Goal: Information Seeking & Learning: Learn about a topic

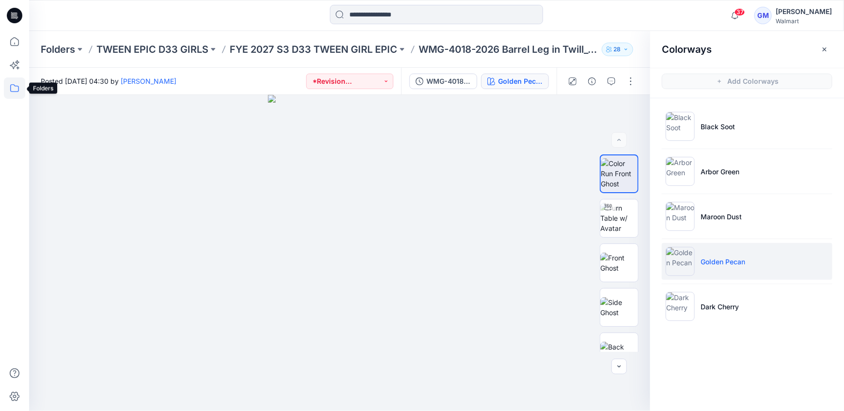
click at [17, 94] on icon at bounding box center [14, 88] width 21 height 21
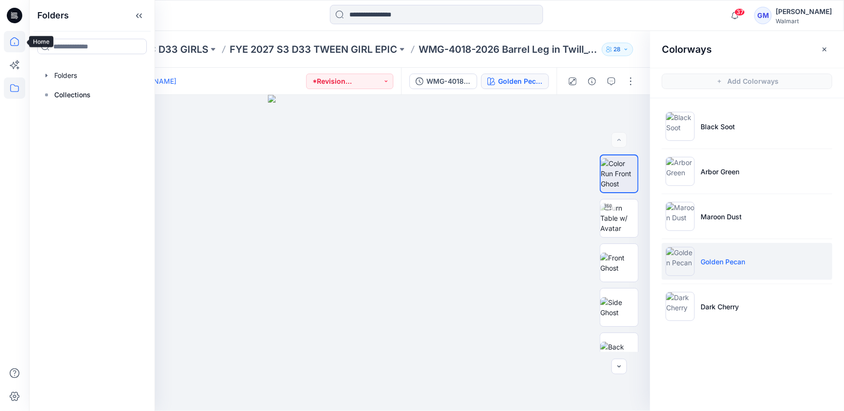
drag, startPoint x: 19, startPoint y: 31, endPoint x: 22, endPoint y: 41, distance: 10.5
click at [19, 31] on div at bounding box center [14, 205] width 29 height 411
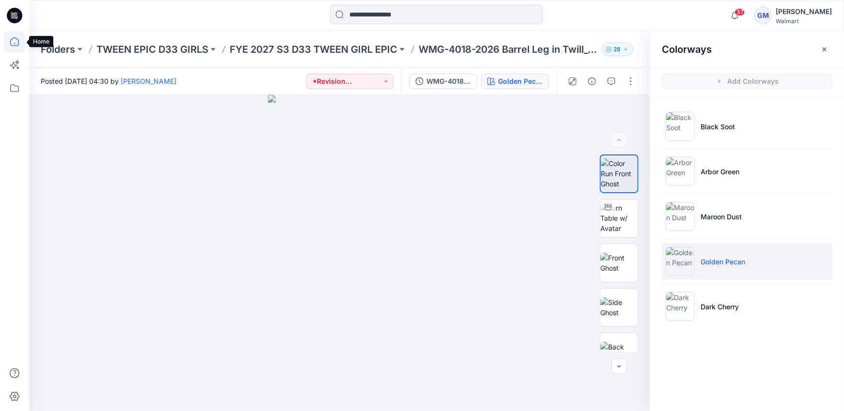
click at [17, 43] on icon at bounding box center [14, 41] width 21 height 21
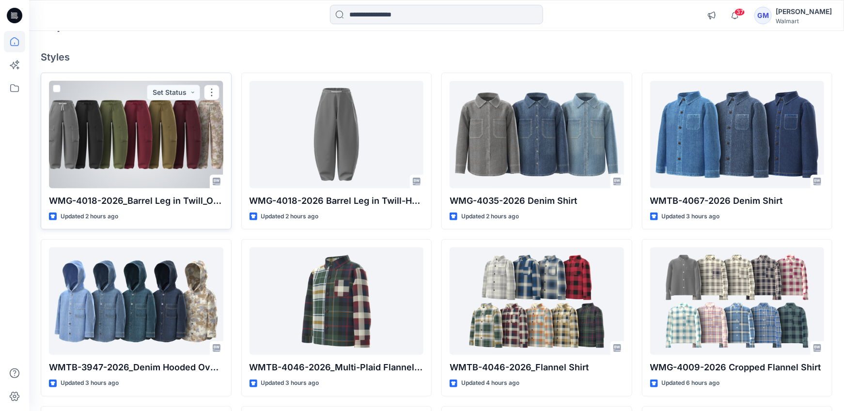
scroll to position [65, 0]
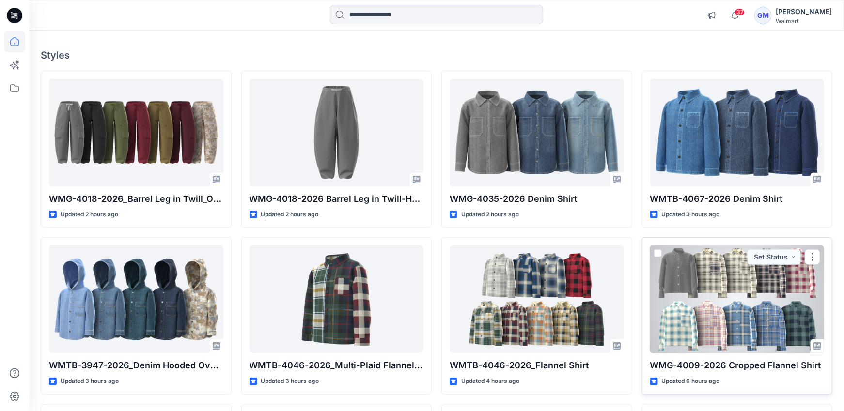
click at [749, 312] on div at bounding box center [737, 300] width 174 height 108
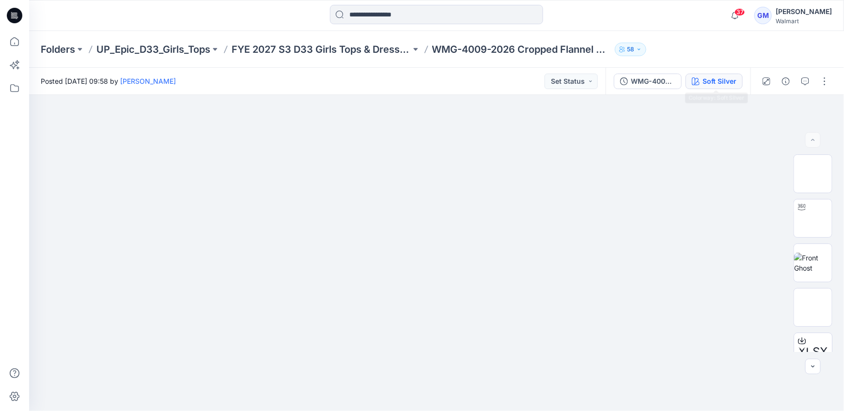
click at [699, 74] on button "Soft Silver" at bounding box center [714, 82] width 57 height 16
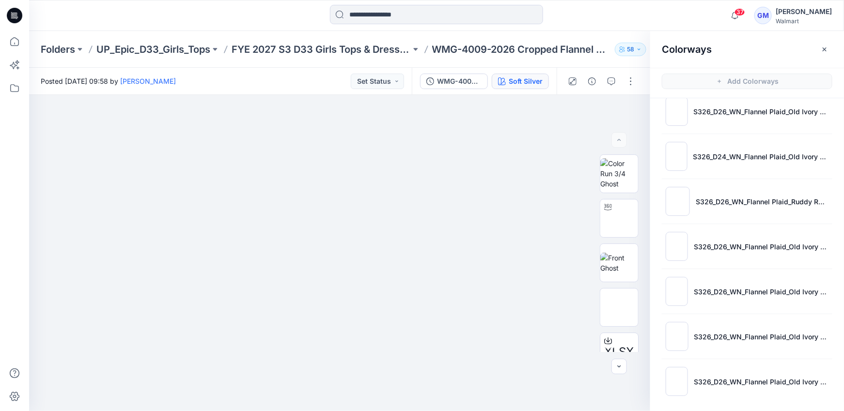
scroll to position [2, 0]
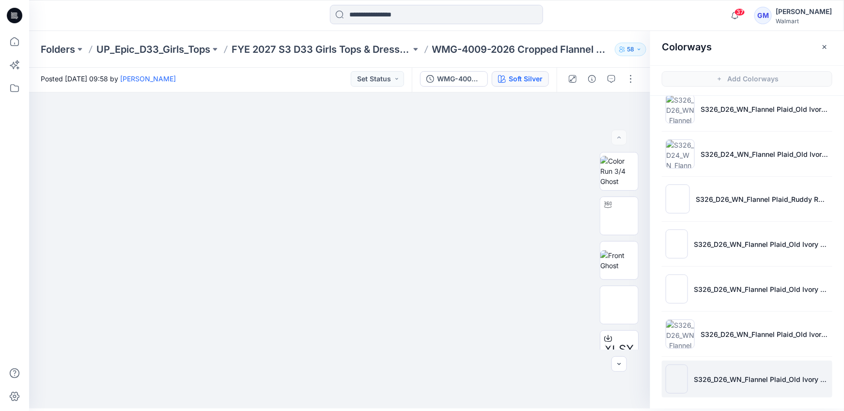
click at [680, 380] on img at bounding box center [677, 379] width 22 height 29
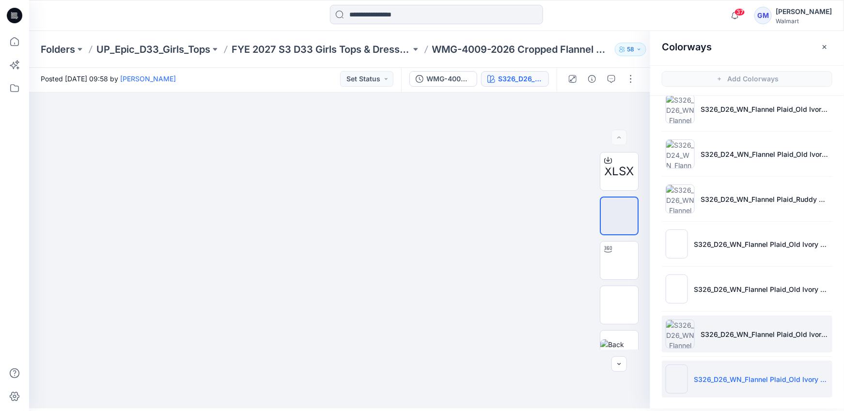
click at [681, 337] on img at bounding box center [680, 334] width 29 height 29
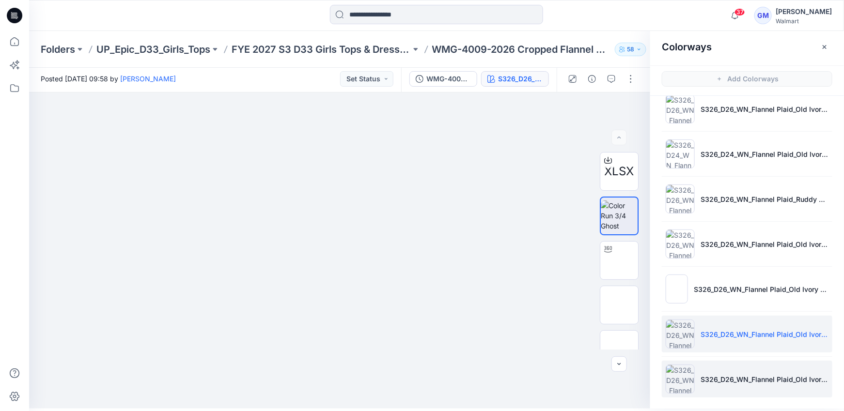
click at [675, 386] on img at bounding box center [680, 379] width 29 height 29
click at [677, 329] on img at bounding box center [680, 334] width 29 height 29
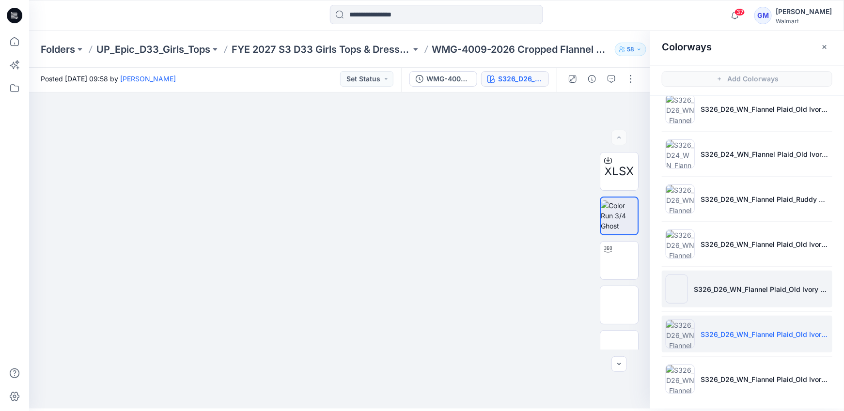
click at [679, 294] on img at bounding box center [677, 289] width 22 height 29
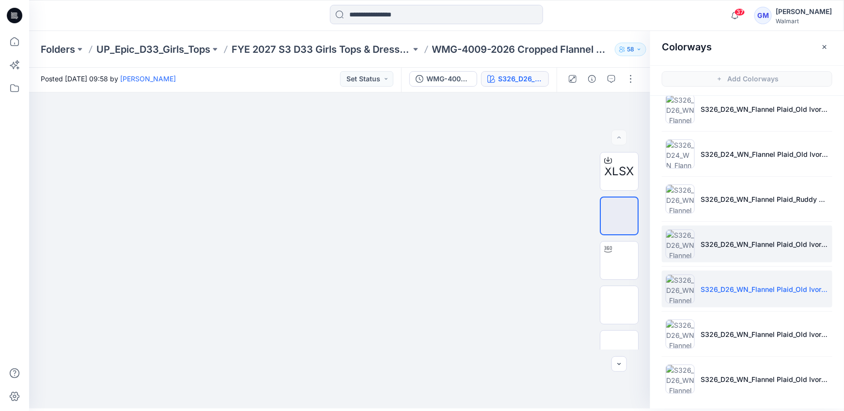
click at [678, 237] on img at bounding box center [680, 244] width 29 height 29
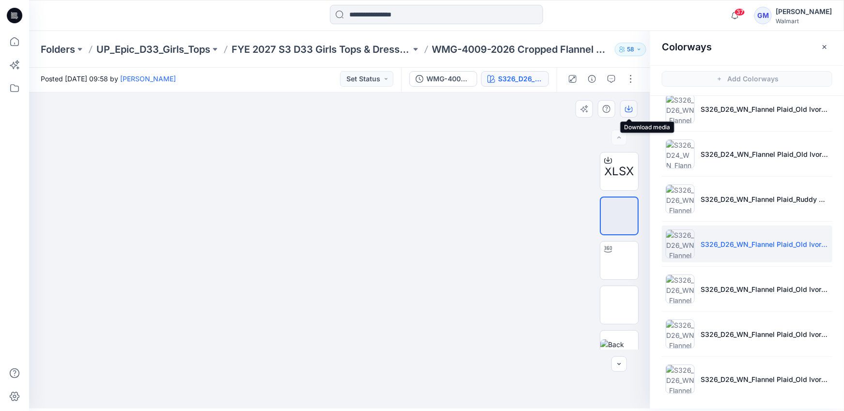
click at [628, 105] on icon "button" at bounding box center [629, 109] width 8 height 8
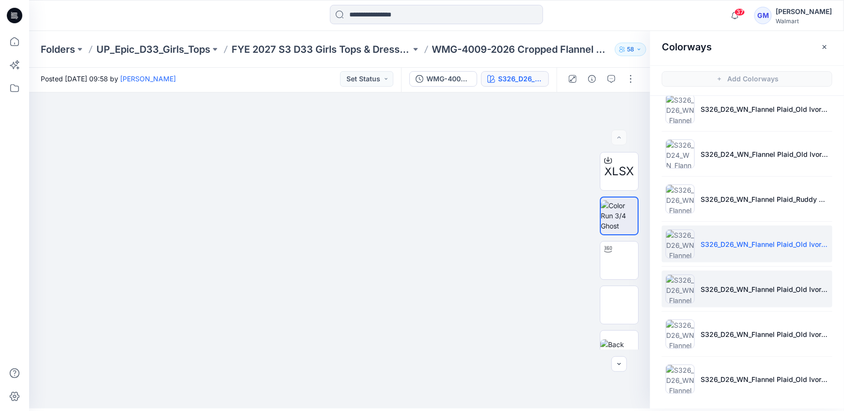
click at [679, 278] on img at bounding box center [680, 289] width 29 height 29
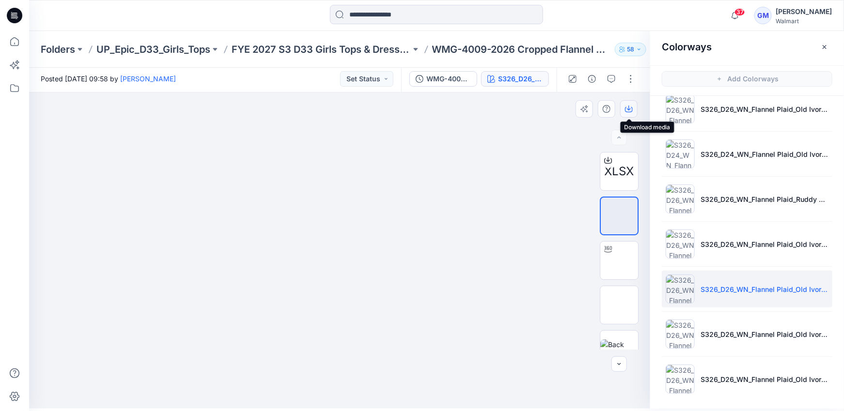
click at [632, 110] on icon "button" at bounding box center [629, 109] width 8 height 5
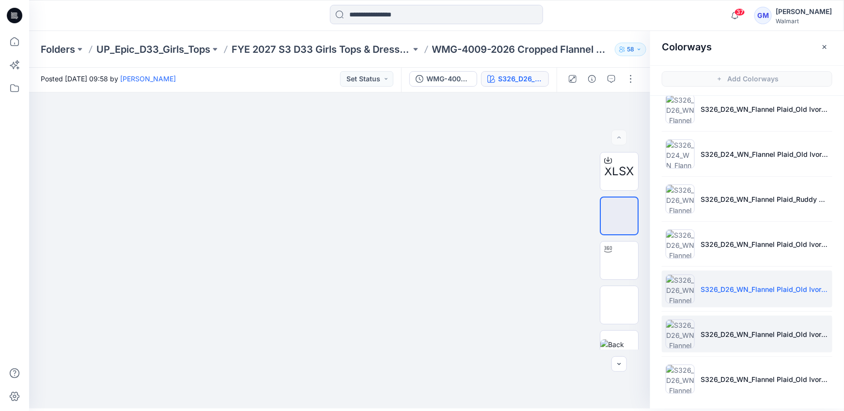
click at [685, 334] on img at bounding box center [680, 334] width 29 height 29
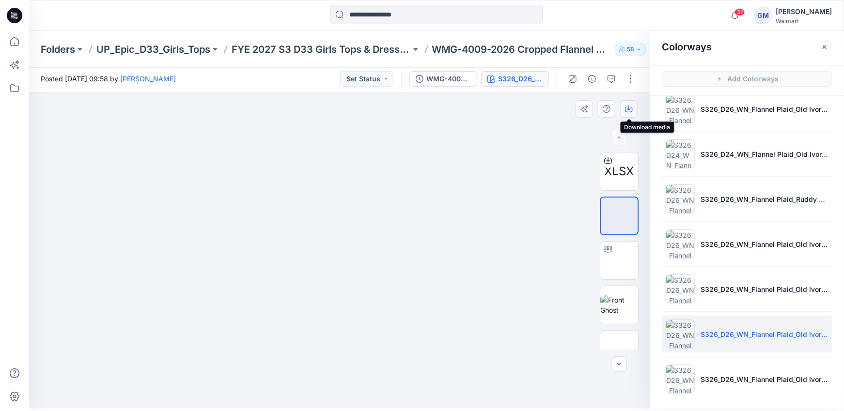
click at [629, 110] on icon "button" at bounding box center [629, 108] width 4 height 5
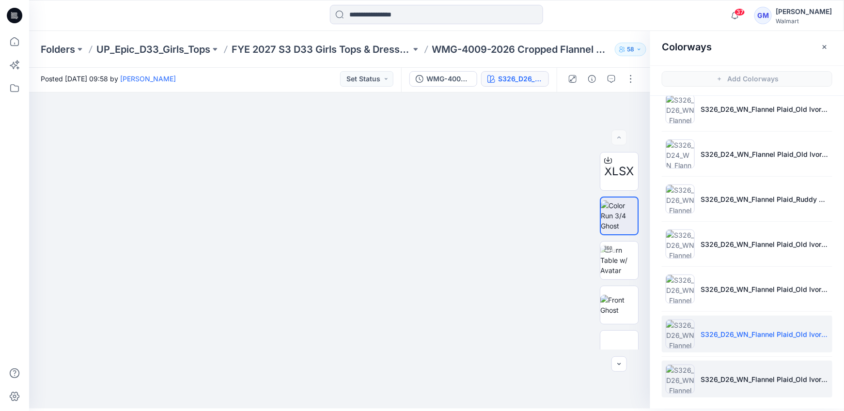
click at [678, 382] on img at bounding box center [680, 379] width 29 height 29
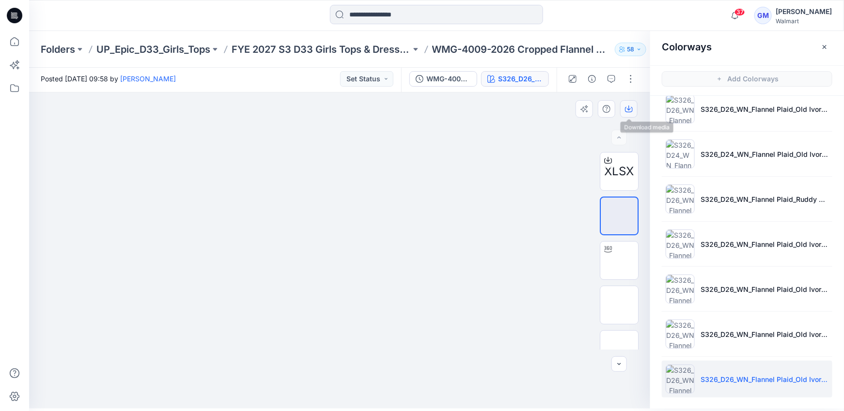
click at [631, 110] on icon "button" at bounding box center [629, 109] width 8 height 8
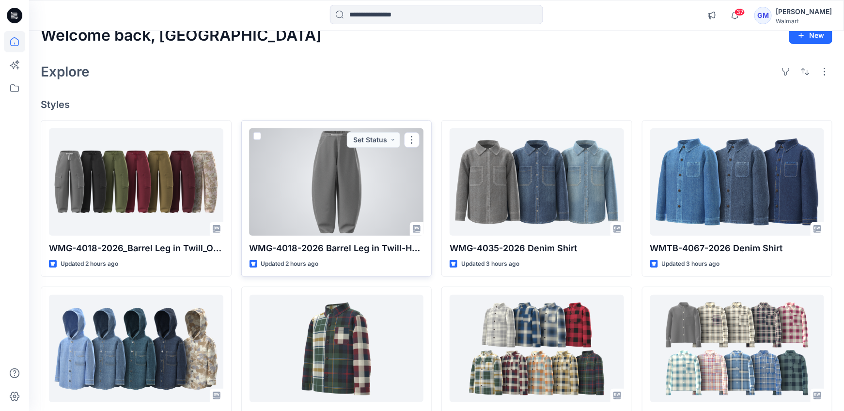
scroll to position [17, 0]
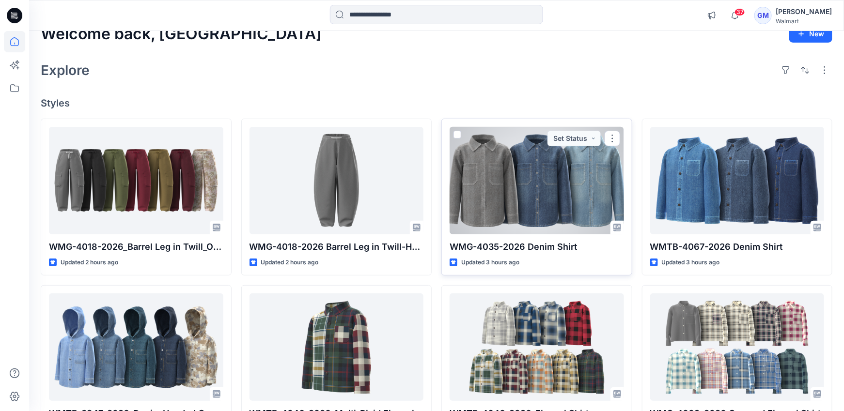
click at [567, 178] on div at bounding box center [537, 181] width 174 height 108
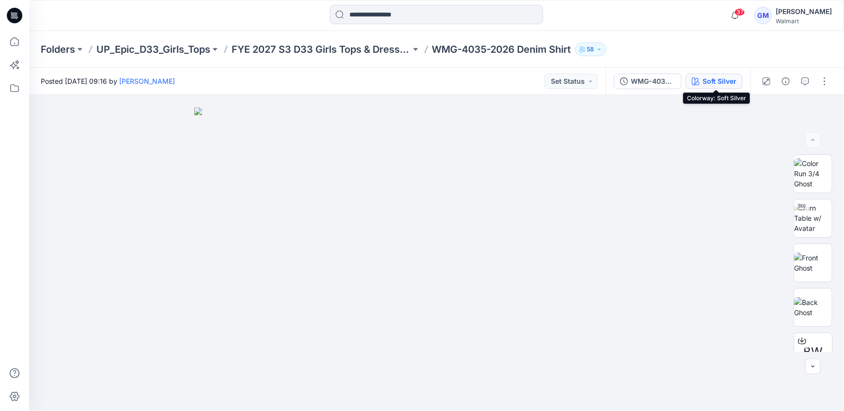
click at [709, 80] on div "Soft Silver" at bounding box center [720, 81] width 34 height 11
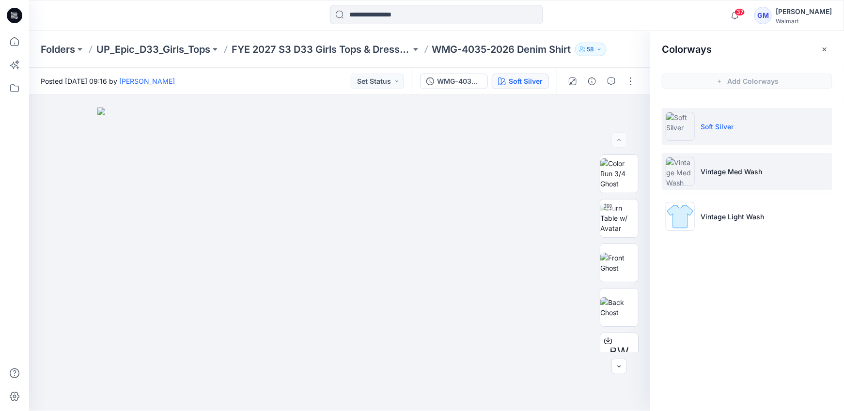
click at [691, 169] on img at bounding box center [680, 171] width 29 height 29
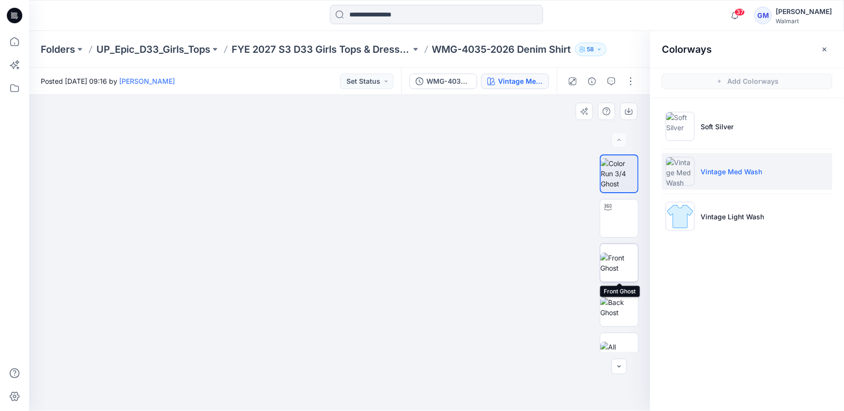
click at [620, 265] on img at bounding box center [619, 263] width 38 height 20
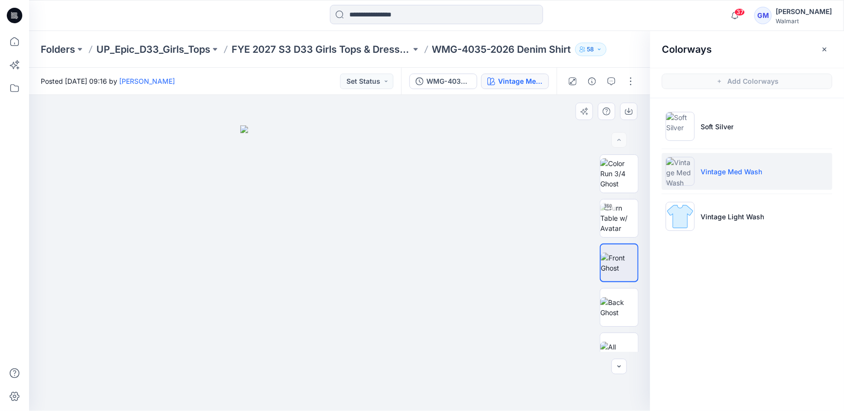
click at [322, 306] on img at bounding box center [339, 268] width 199 height 285
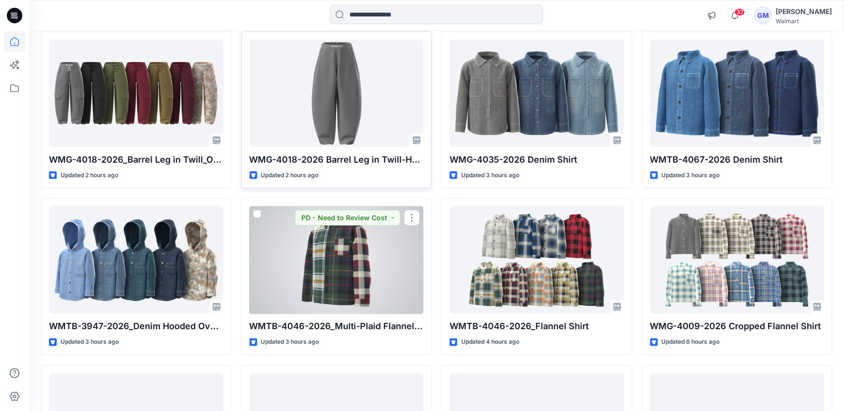
scroll to position [105, 0]
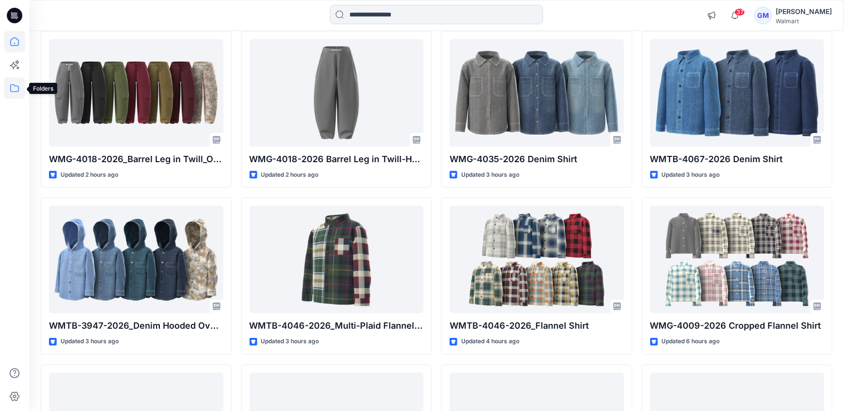
click at [10, 86] on icon at bounding box center [14, 88] width 9 height 8
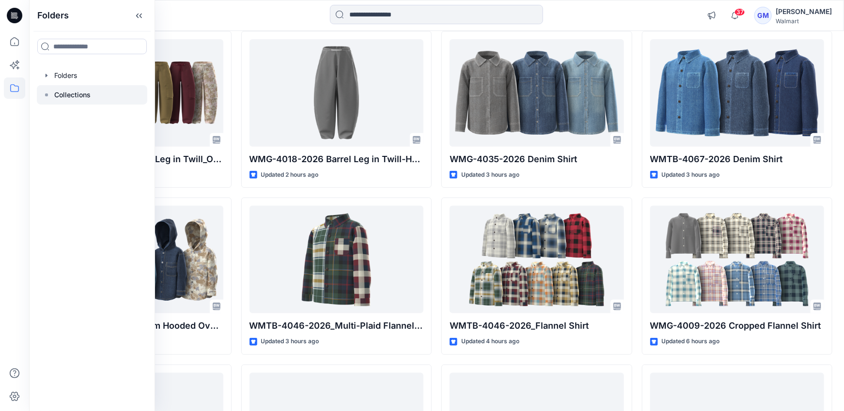
click at [108, 93] on div at bounding box center [92, 94] width 110 height 19
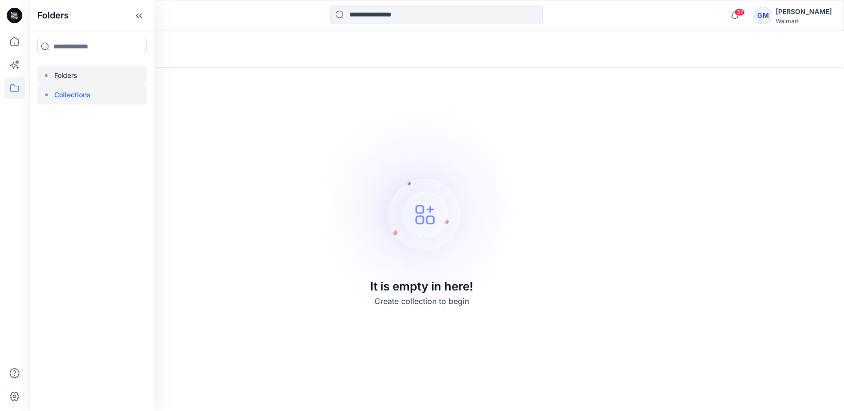
click at [84, 84] on div at bounding box center [92, 75] width 110 height 19
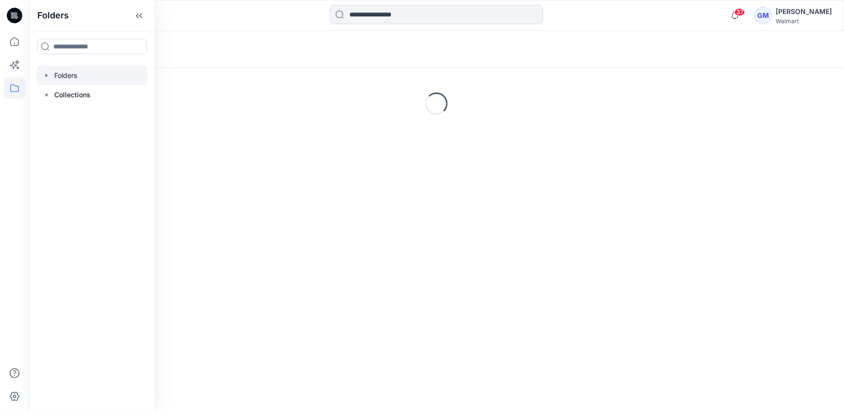
click at [340, 54] on div "Folders" at bounding box center [399, 50] width 716 height 14
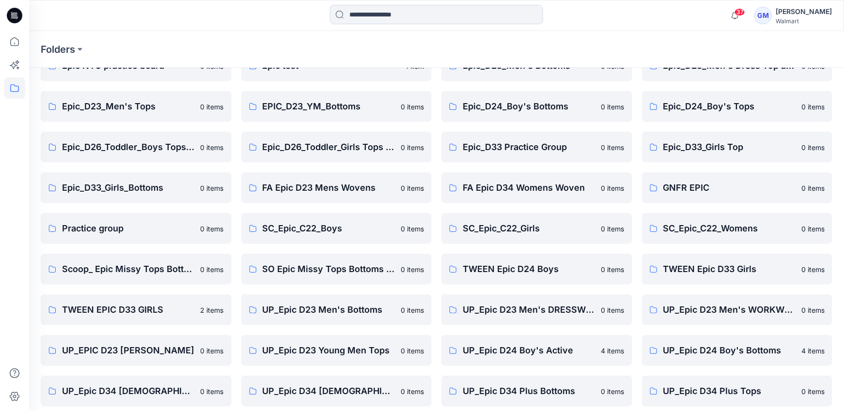
scroll to position [226, 0]
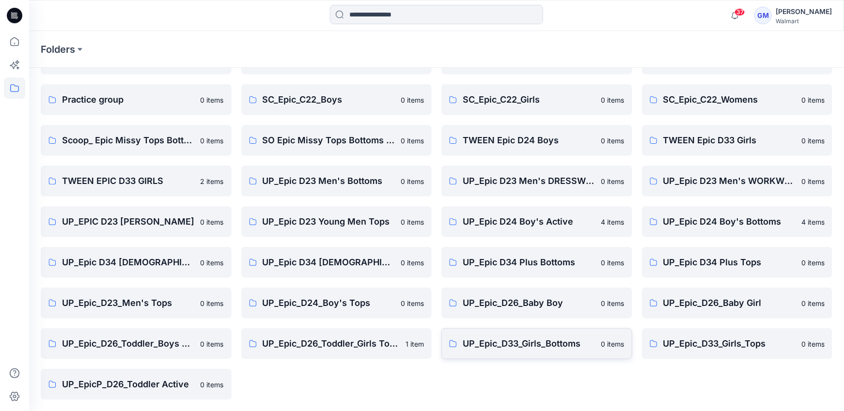
click at [520, 343] on p "UP_Epic_D33_Girls_Bottoms" at bounding box center [529, 344] width 133 height 14
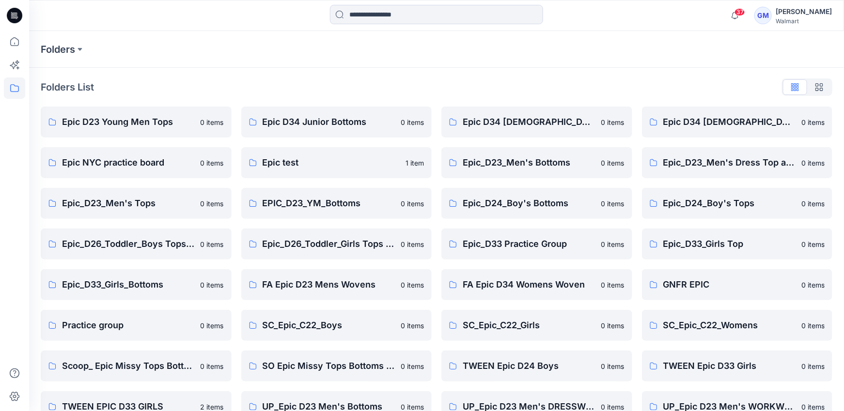
scroll to position [226, 0]
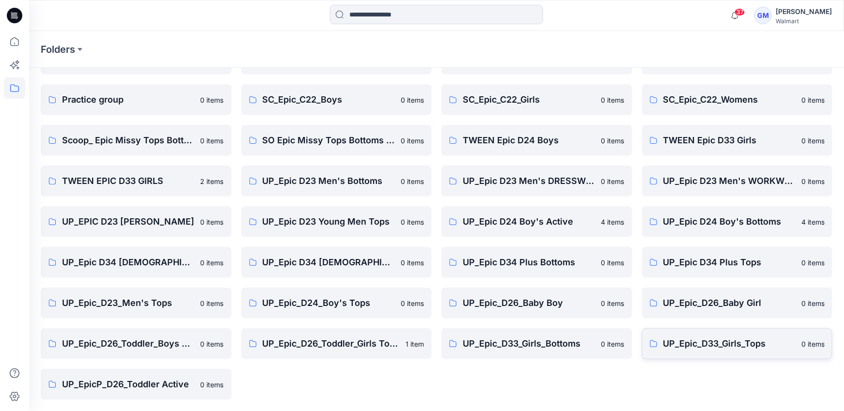
click at [734, 348] on p "UP_Epic_D33_Girls_Tops" at bounding box center [729, 344] width 133 height 14
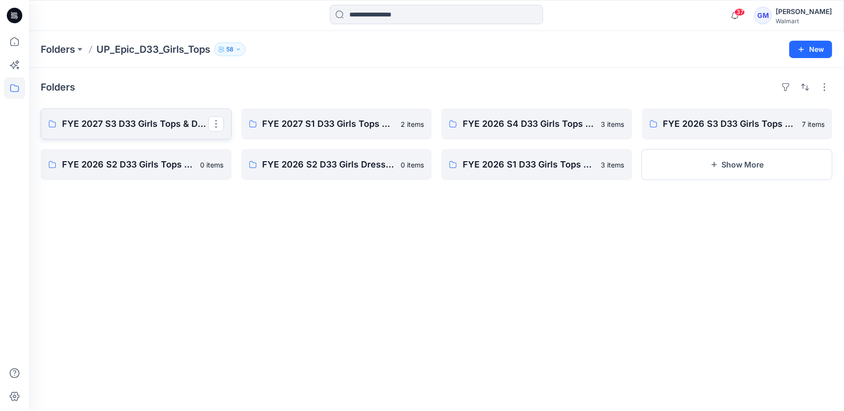
click at [156, 119] on p "FYE 2027 S3 D33 Girls Tops & Dresses Epic Design" at bounding box center [135, 124] width 146 height 14
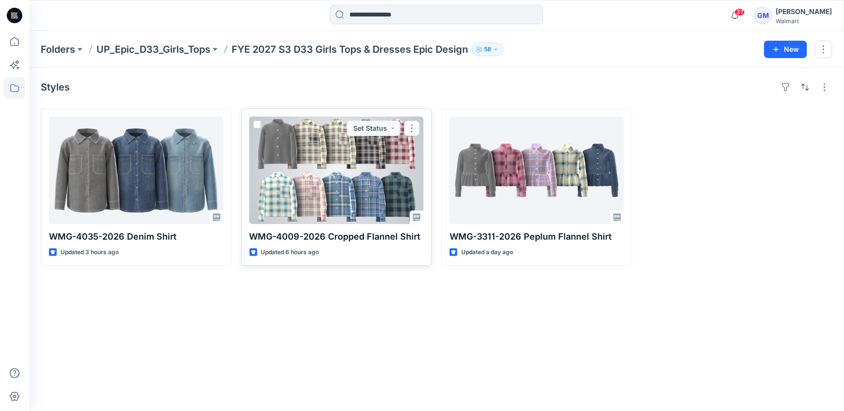
click at [354, 168] on div at bounding box center [337, 171] width 174 height 108
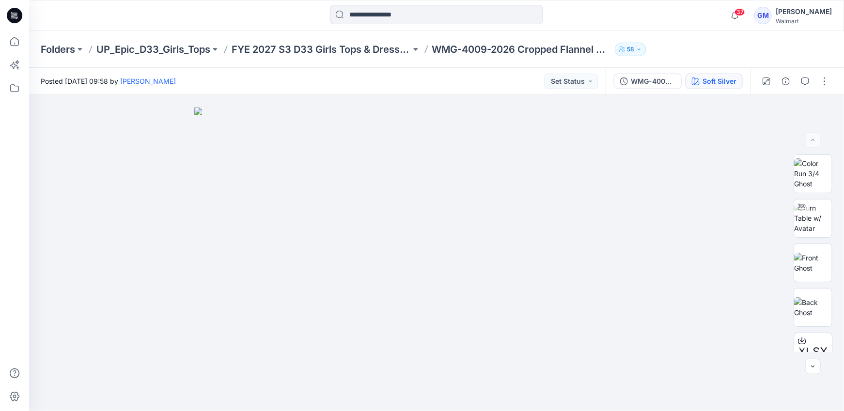
click at [713, 79] on div "Soft Silver" at bounding box center [720, 81] width 34 height 11
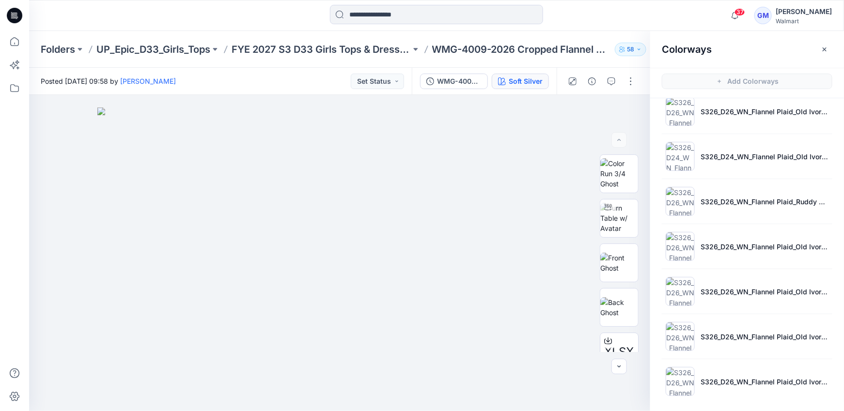
scroll to position [2, 0]
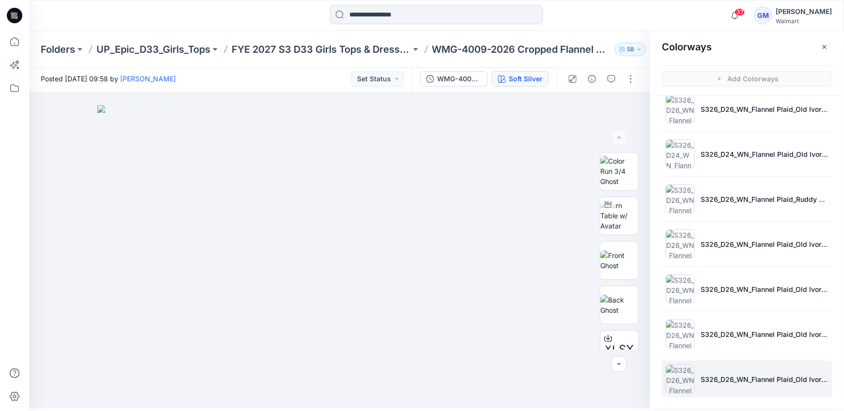
click at [673, 377] on img at bounding box center [680, 379] width 29 height 29
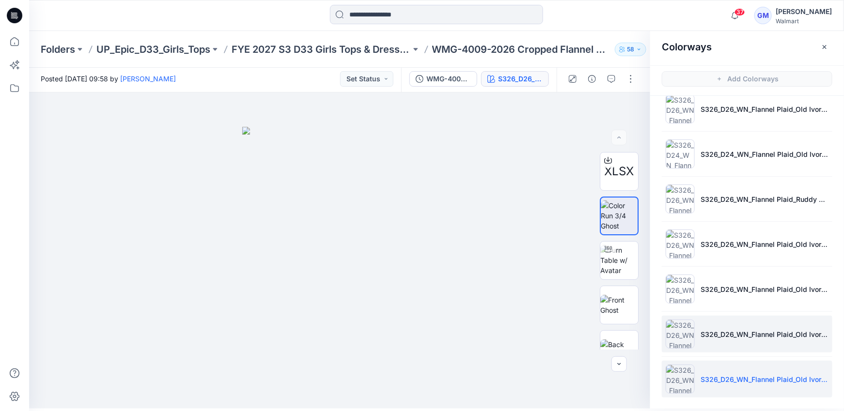
click at [677, 335] on img at bounding box center [680, 334] width 29 height 29
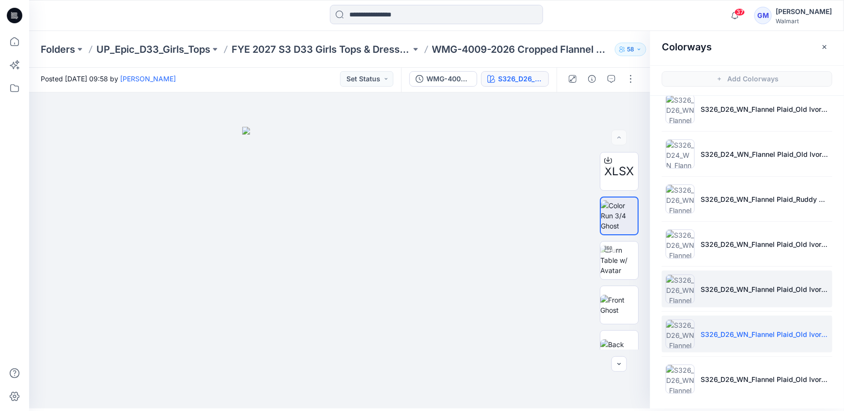
click at [677, 293] on img at bounding box center [680, 289] width 29 height 29
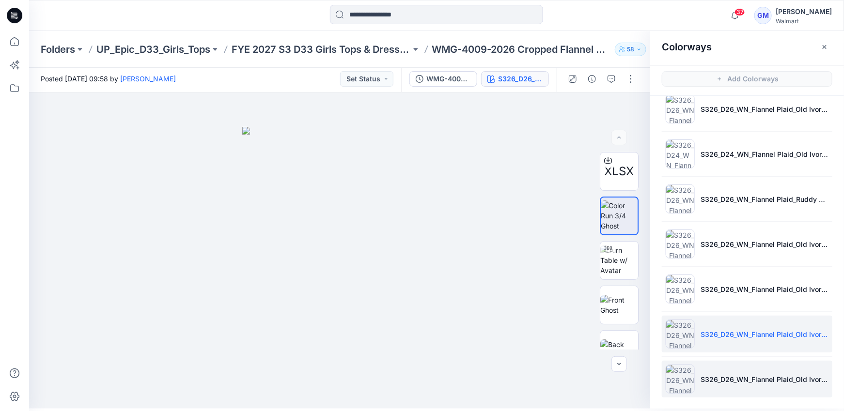
click at [677, 378] on img at bounding box center [680, 379] width 29 height 29
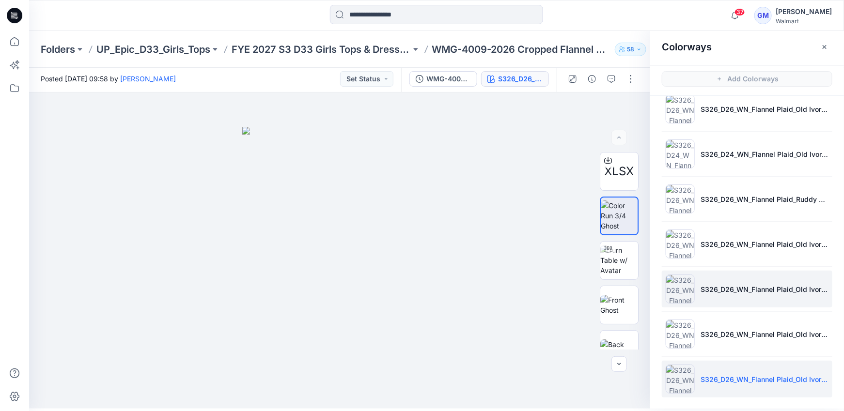
click at [677, 289] on img at bounding box center [680, 289] width 29 height 29
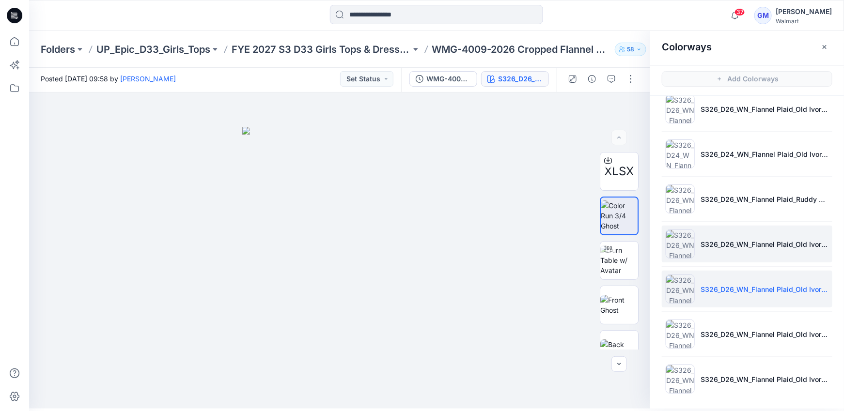
click at [675, 244] on img at bounding box center [680, 244] width 29 height 29
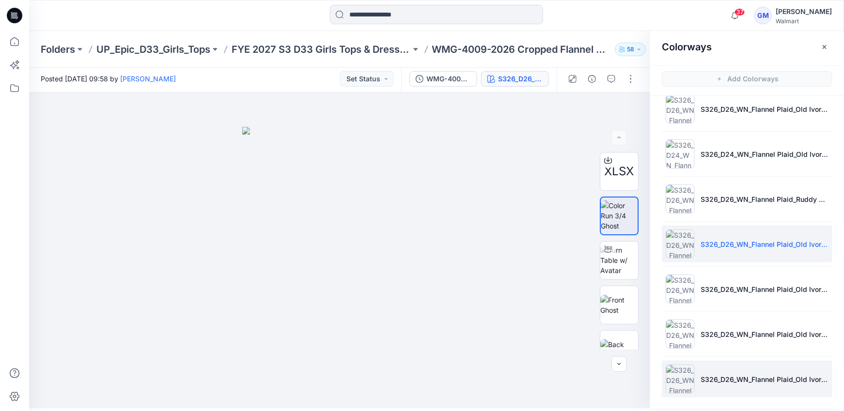
click at [676, 373] on img at bounding box center [680, 379] width 29 height 29
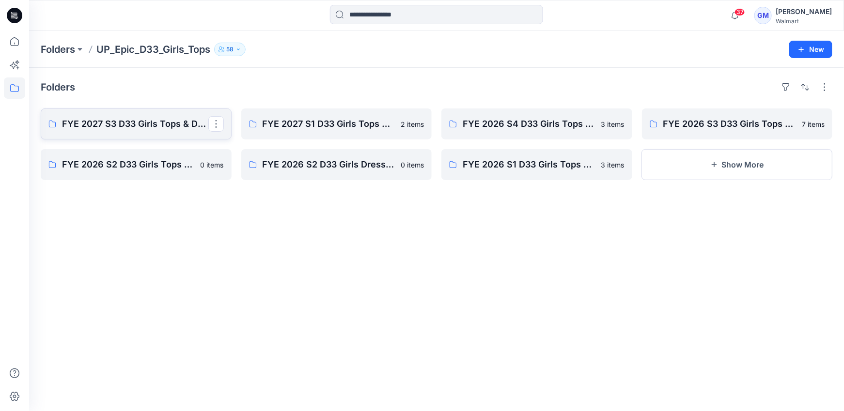
click at [96, 128] on p "FYE 2027 S3 D33 Girls Tops & Dresses Epic Design" at bounding box center [135, 124] width 146 height 14
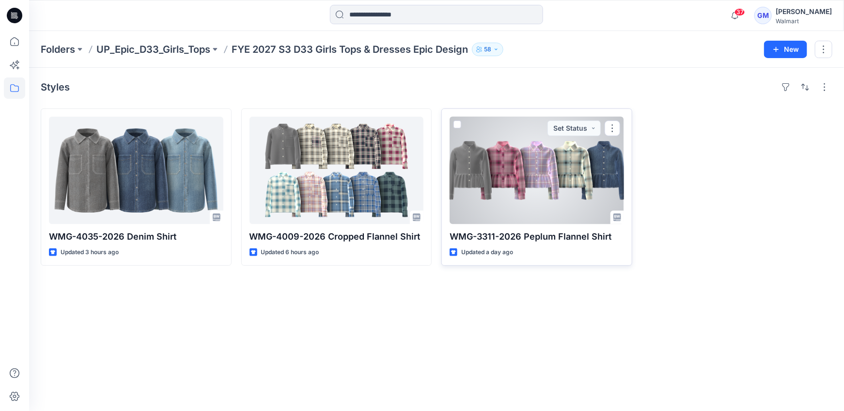
click at [530, 176] on div at bounding box center [537, 171] width 174 height 108
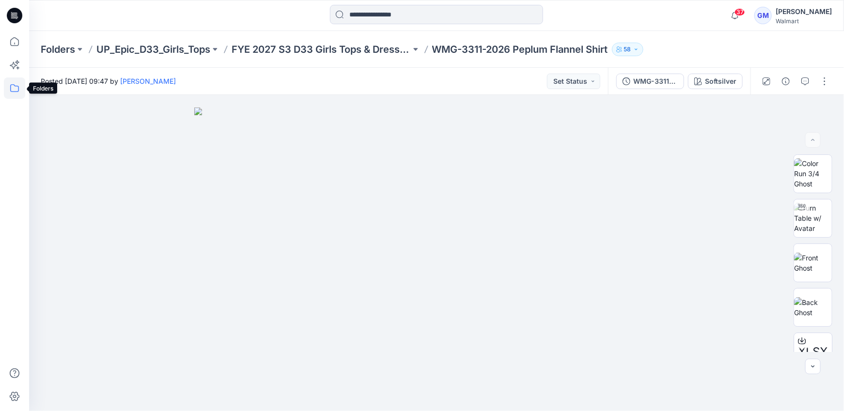
click at [16, 89] on icon at bounding box center [14, 88] width 21 height 21
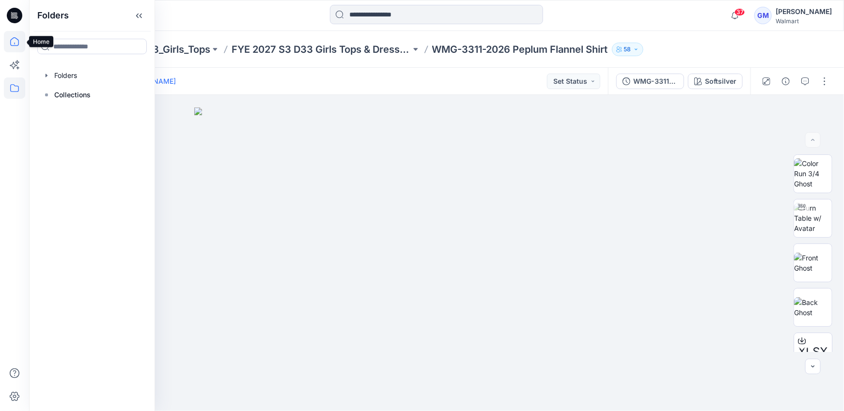
click at [16, 33] on icon at bounding box center [14, 41] width 21 height 21
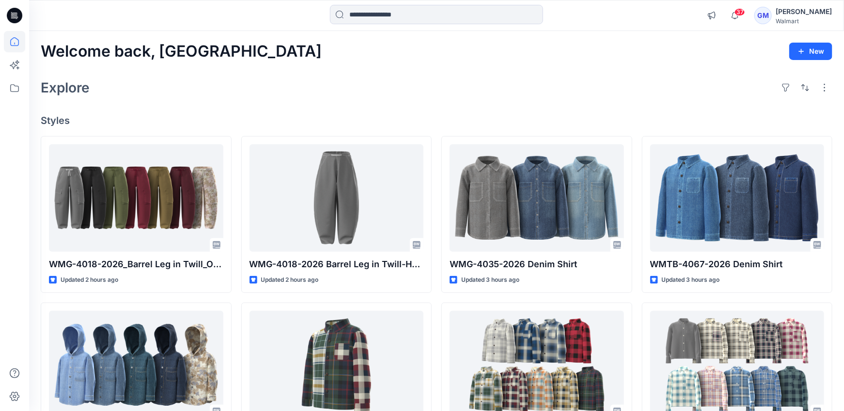
click at [230, 93] on div "Explore" at bounding box center [437, 87] width 792 height 23
click at [410, 8] on input at bounding box center [436, 14] width 213 height 19
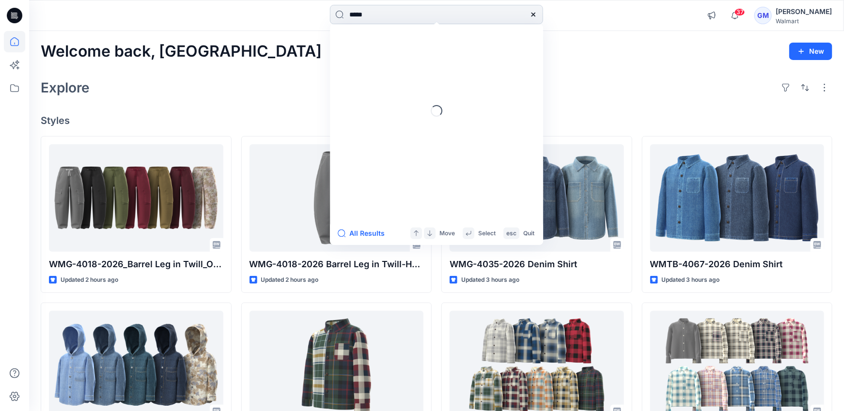
type input "******"
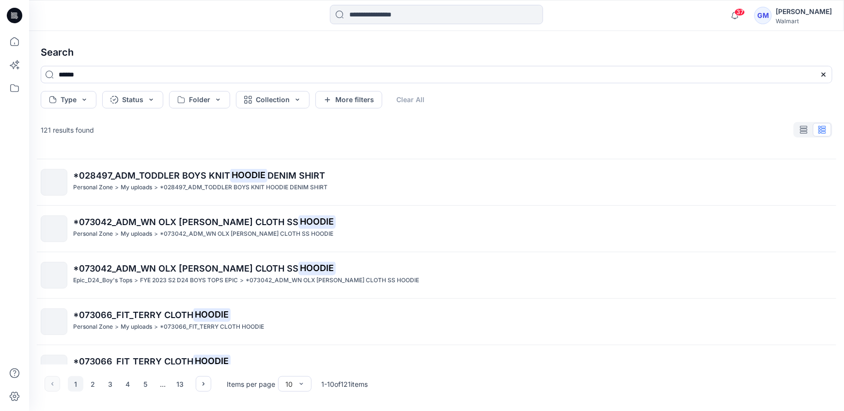
scroll to position [250, 0]
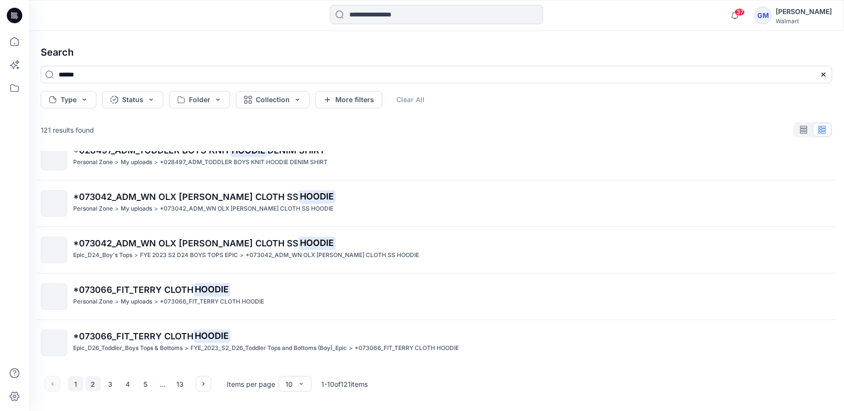
click at [92, 383] on button "2" at bounding box center [93, 385] width 16 height 16
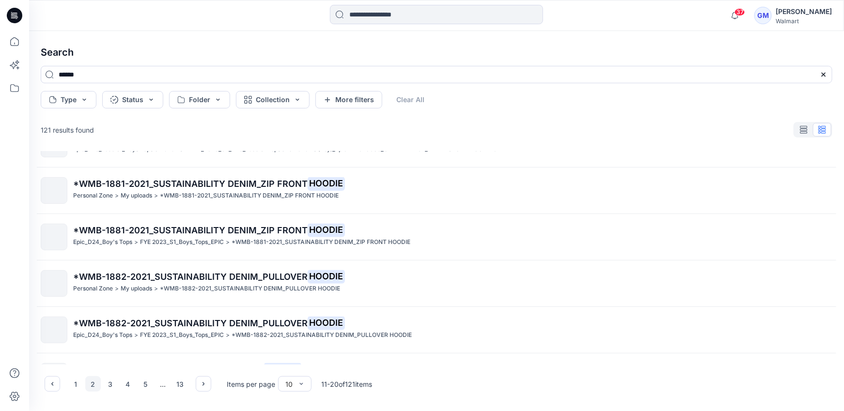
scroll to position [123, 0]
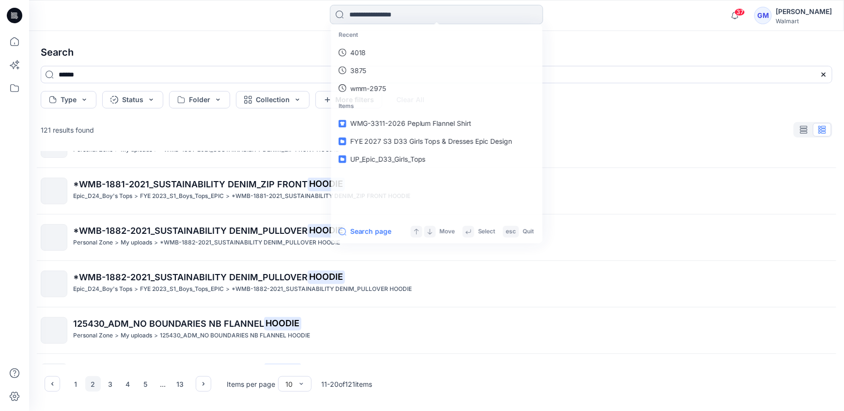
click at [361, 16] on input at bounding box center [436, 14] width 213 height 19
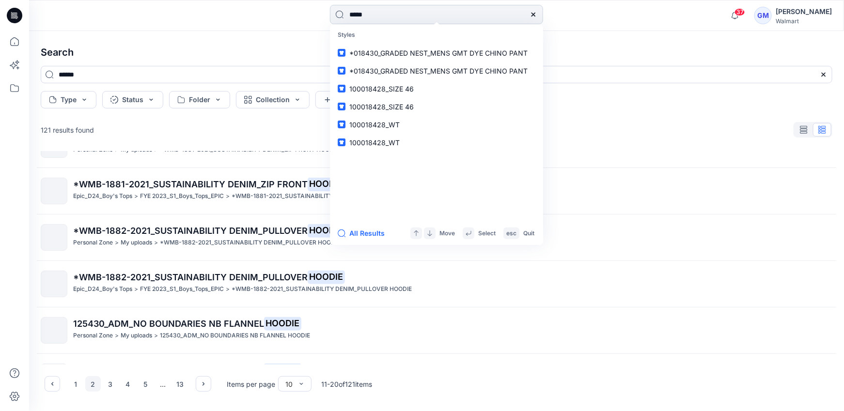
type input "******"
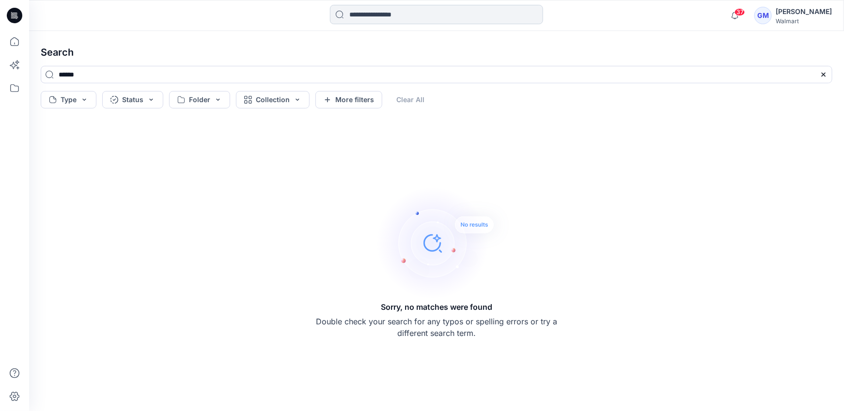
click at [388, 17] on input at bounding box center [436, 14] width 213 height 19
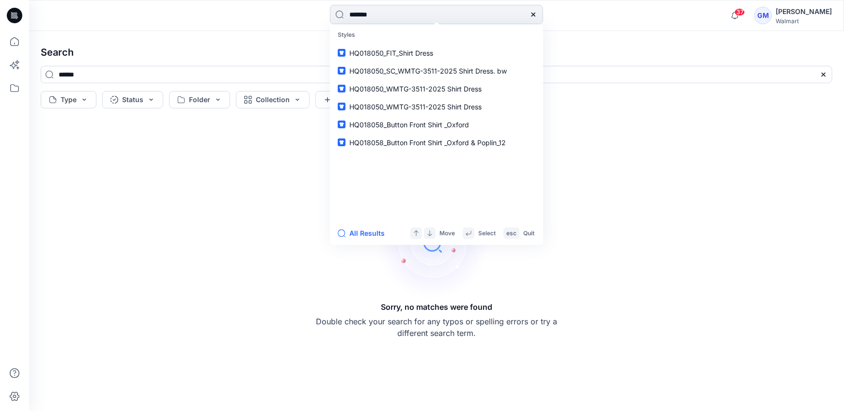
type input "********"
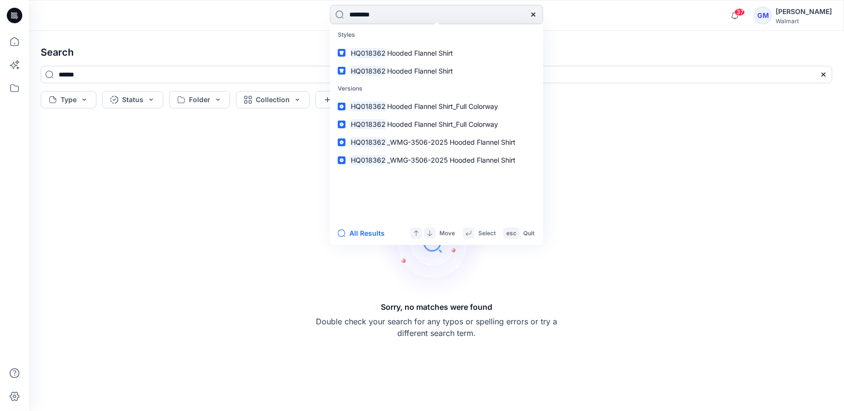
type input "********"
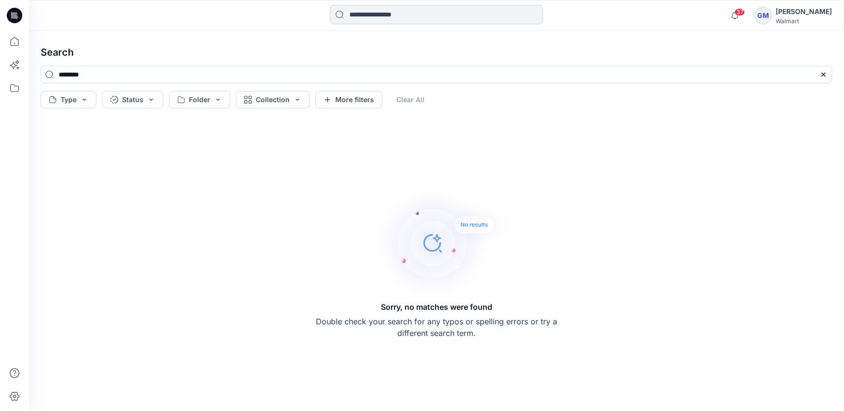
click at [404, 18] on input at bounding box center [436, 14] width 213 height 19
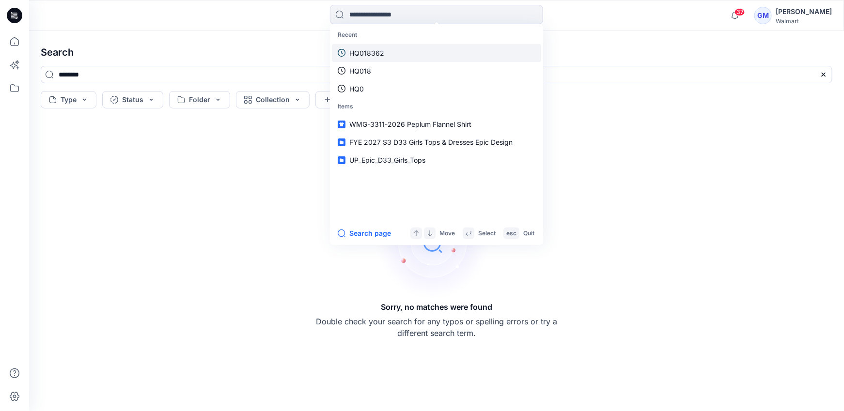
click at [371, 47] on link "HQ018362" at bounding box center [436, 53] width 209 height 18
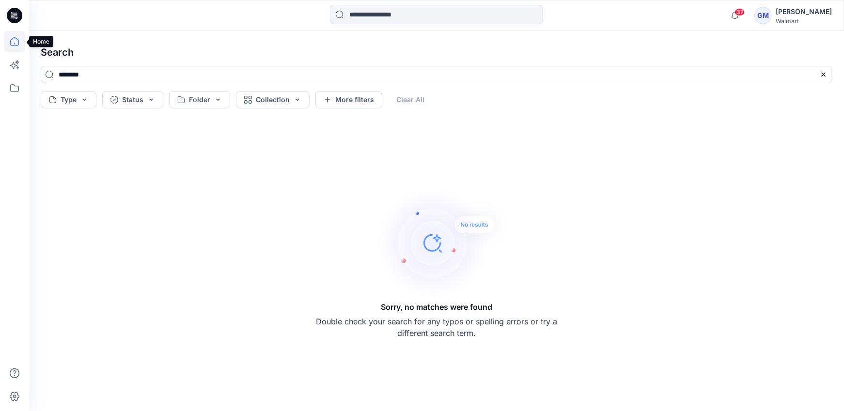
click at [12, 39] on icon at bounding box center [14, 41] width 21 height 21
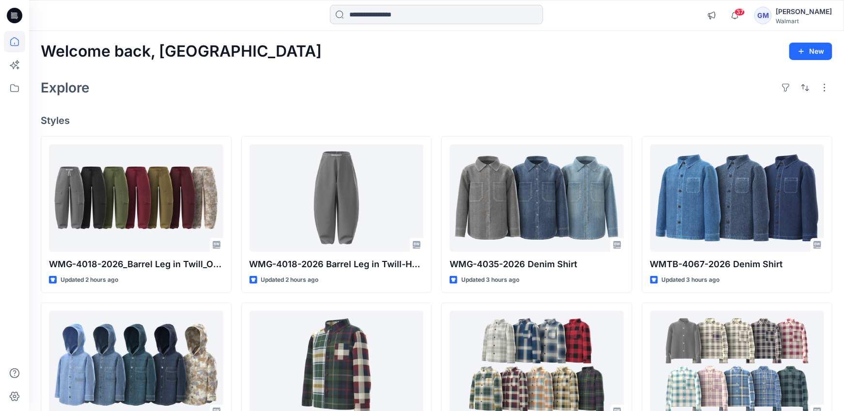
click at [357, 18] on input at bounding box center [436, 14] width 213 height 19
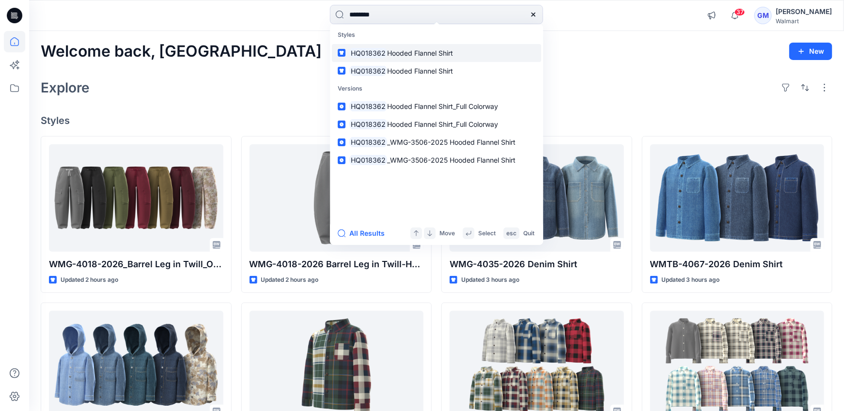
type input "********"
click at [356, 51] on mark "HQ018362" at bounding box center [368, 52] width 38 height 11
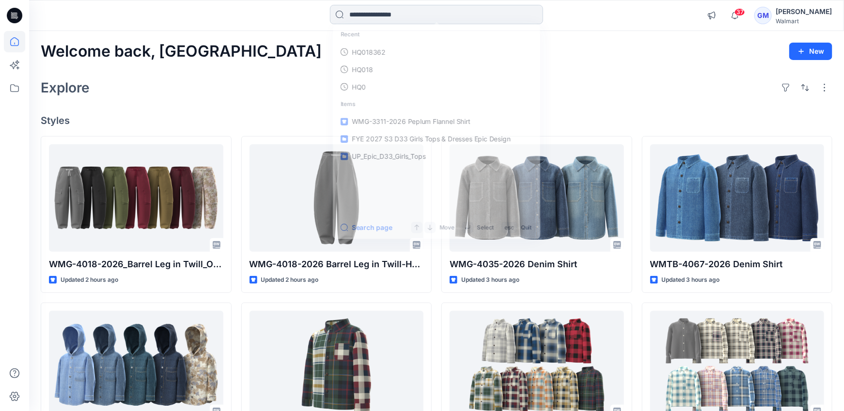
click at [378, 17] on input at bounding box center [436, 14] width 213 height 19
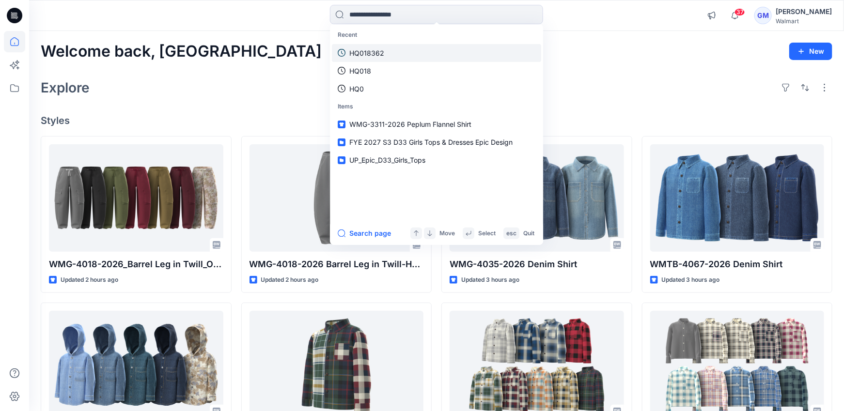
click at [364, 57] on p "HQ018362" at bounding box center [366, 53] width 35 height 10
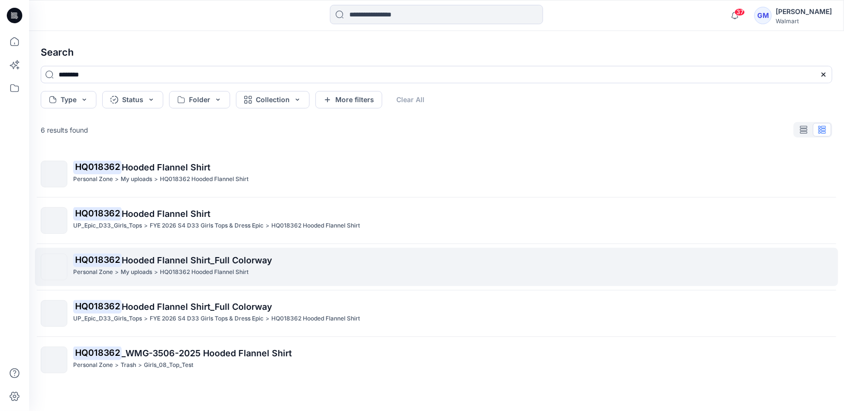
scroll to position [48, 0]
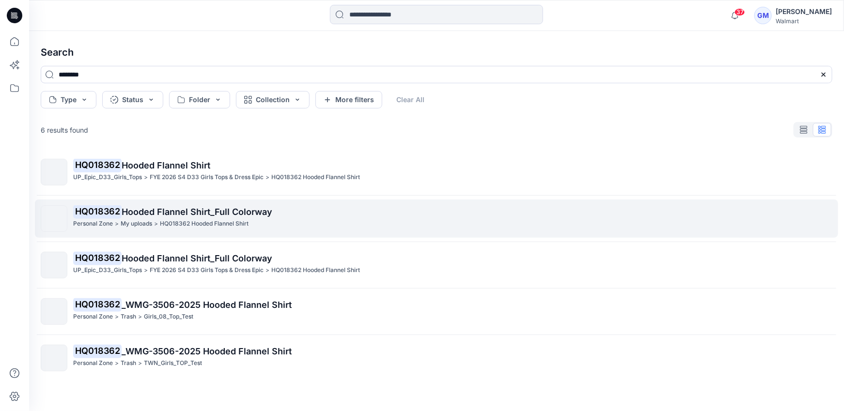
click at [68, 217] on div "HQ018362 Hooded Flannel Shirt_Full Colorway Personal Zone > My uploads > HQ0183…" at bounding box center [437, 218] width 792 height 27
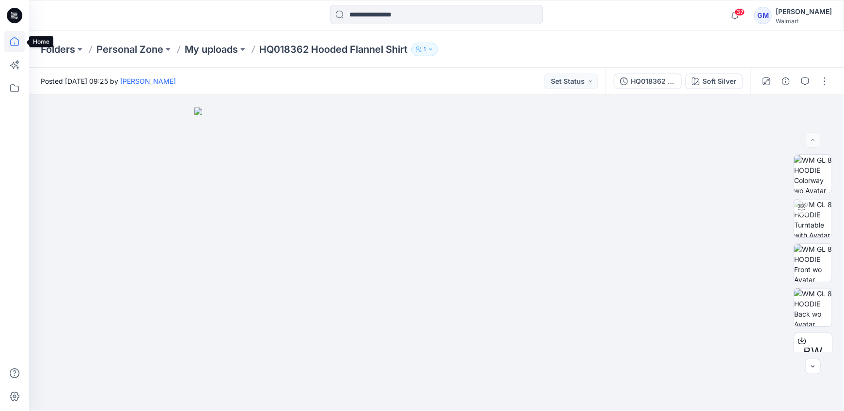
click at [18, 41] on icon at bounding box center [14, 41] width 9 height 9
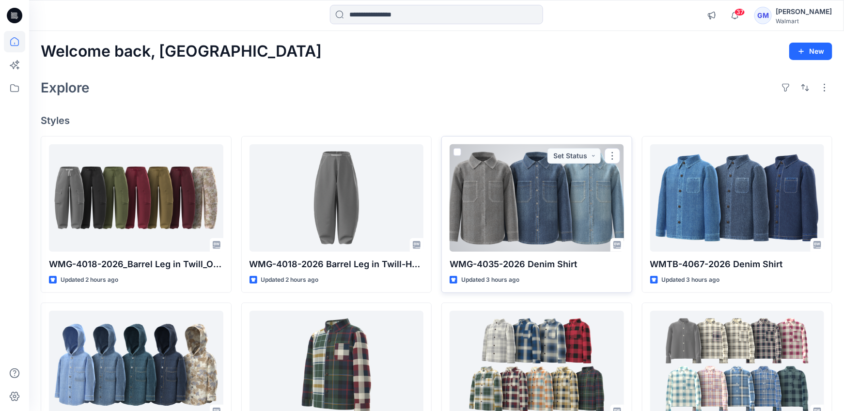
click at [489, 209] on div at bounding box center [537, 198] width 174 height 108
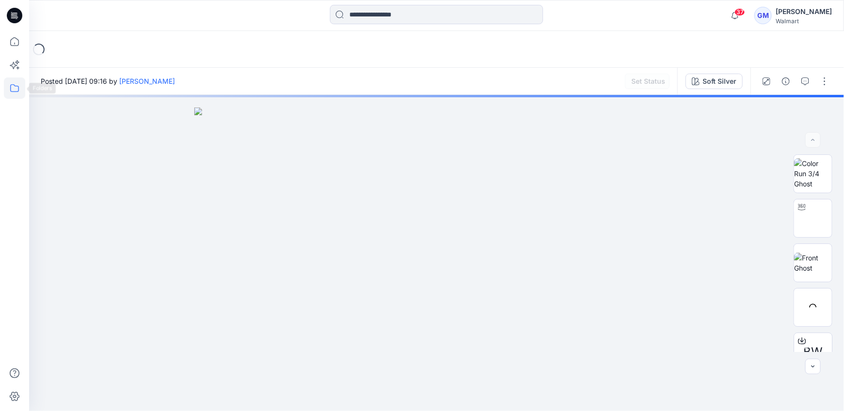
click at [16, 88] on icon at bounding box center [14, 88] width 21 height 21
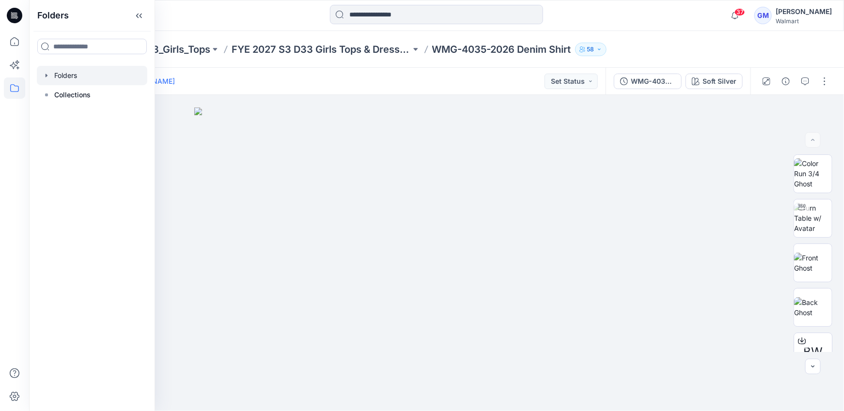
click at [76, 79] on div at bounding box center [92, 75] width 110 height 19
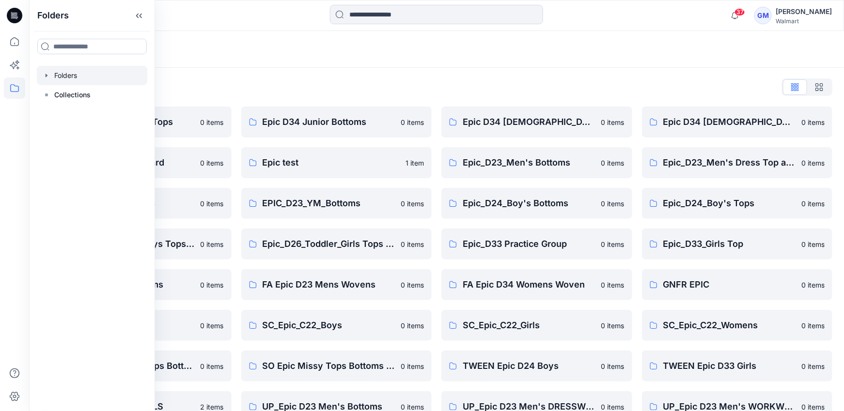
click at [248, 79] on div "Folders List" at bounding box center [437, 87] width 792 height 16
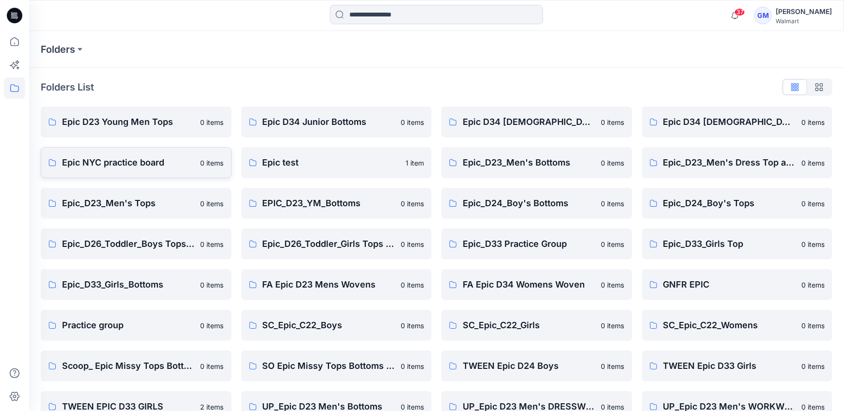
scroll to position [226, 0]
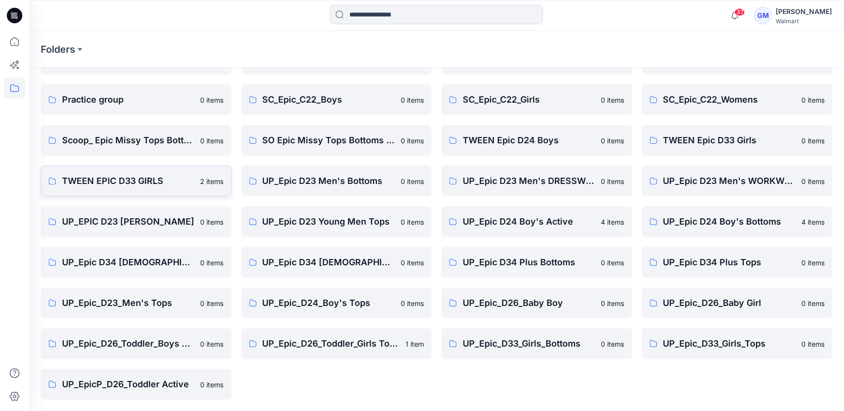
click at [128, 181] on p "TWEEN EPIC D33 GIRLS" at bounding box center [128, 181] width 133 height 14
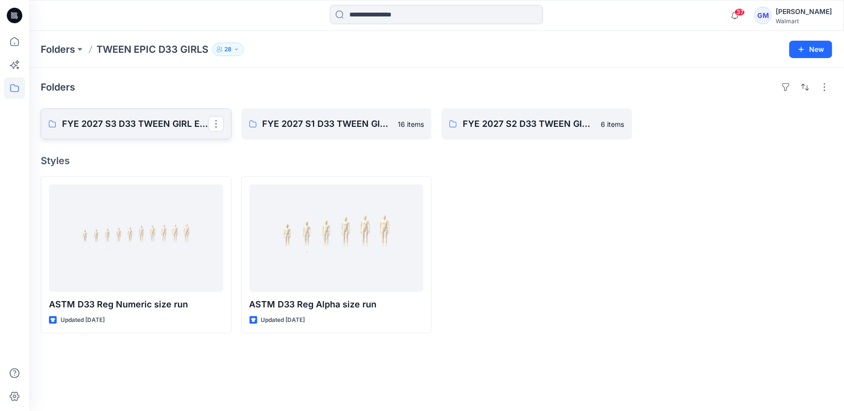
click at [151, 124] on p "FYE 2027 S3 D33 TWEEN GIRL EPIC" at bounding box center [135, 124] width 146 height 14
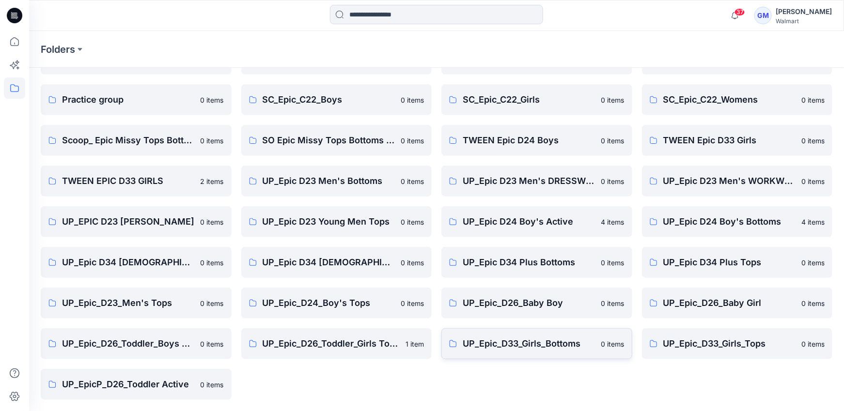
click at [516, 334] on link "UP_Epic_D33_Girls_Bottoms 0 items" at bounding box center [536, 344] width 191 height 31
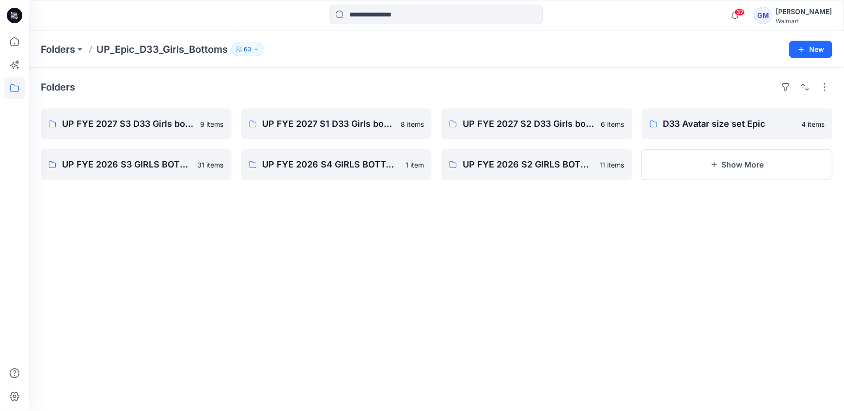
scroll to position [226, 0]
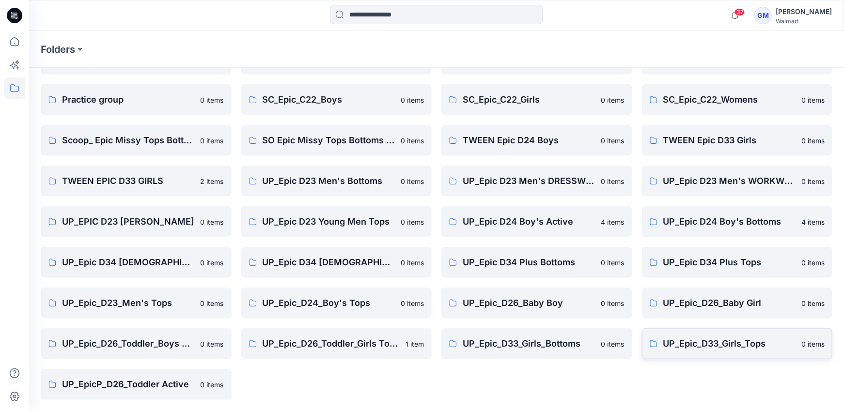
click at [716, 349] on p "UP_Epic_D33_Girls_Tops" at bounding box center [729, 344] width 133 height 14
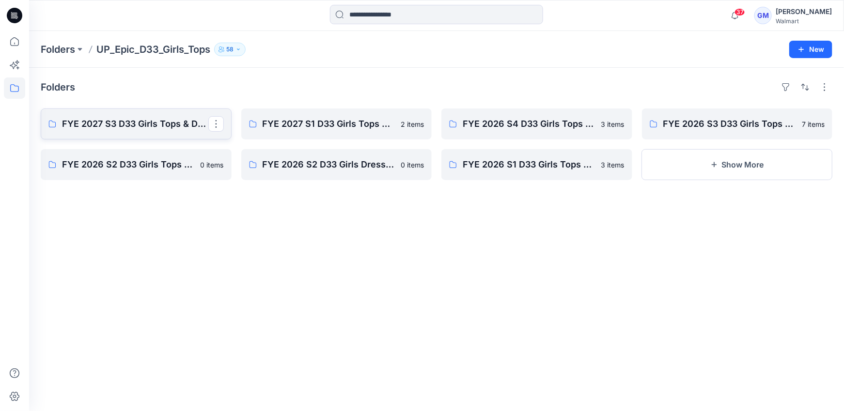
click at [115, 130] on link "FYE 2027 S3 D33 Girls Tops & Dresses Epic Design" at bounding box center [136, 124] width 191 height 31
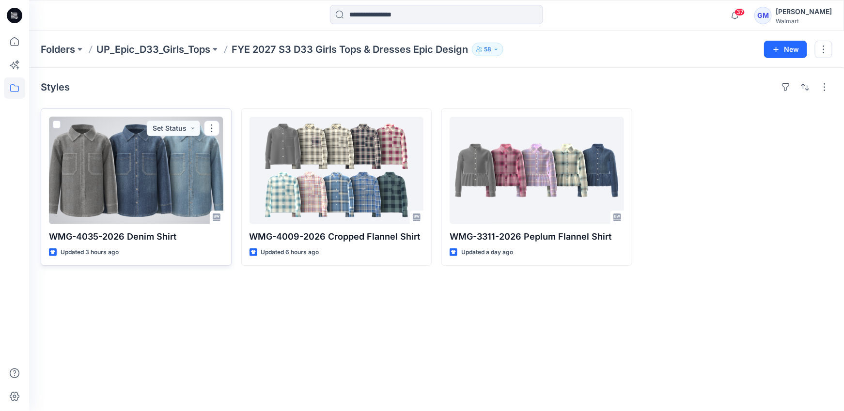
click at [118, 180] on div at bounding box center [136, 171] width 174 height 108
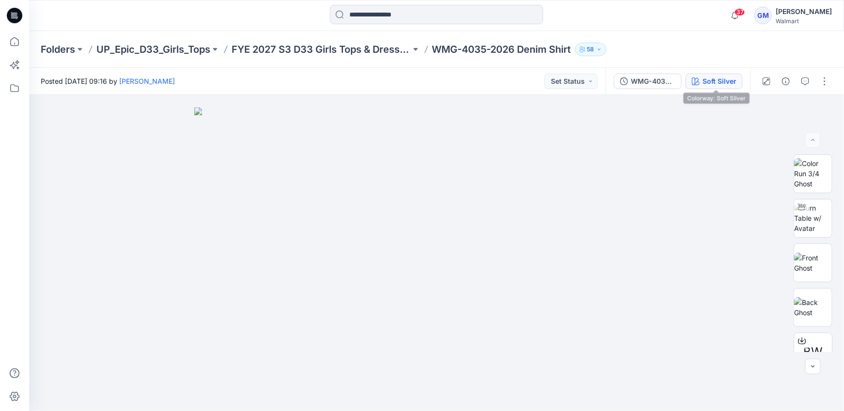
click at [714, 76] on div "Soft Silver" at bounding box center [720, 81] width 34 height 11
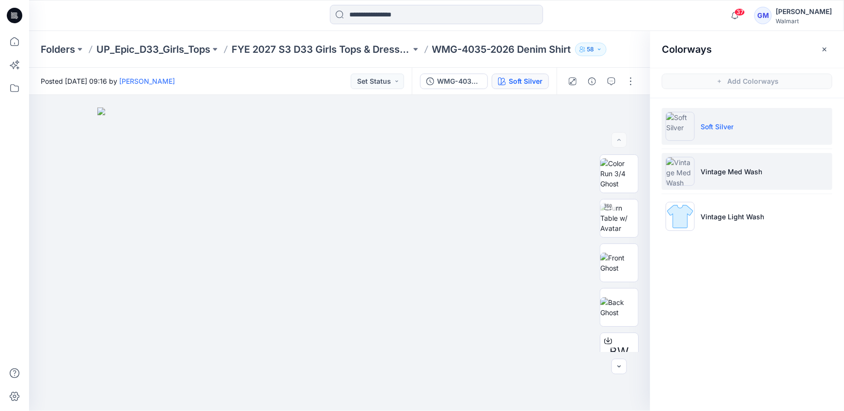
click at [709, 172] on p "Vintage Med Wash" at bounding box center [732, 172] width 62 height 10
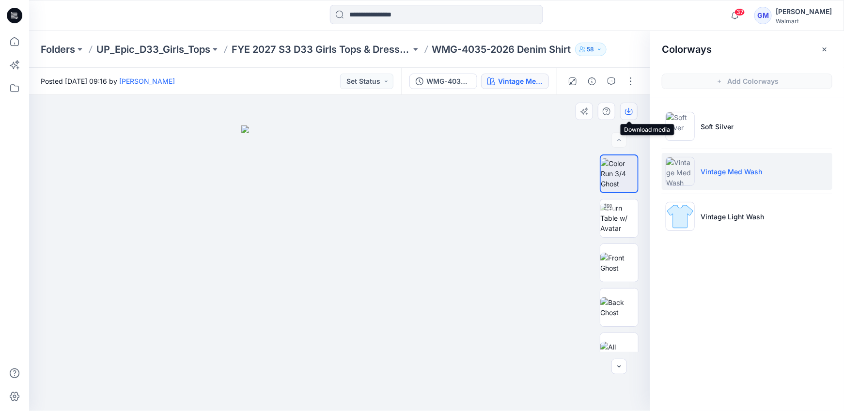
click at [632, 110] on icon "button" at bounding box center [629, 112] width 8 height 5
click at [739, 286] on div "Colorways Add Colorways Soft Silver Vintage Med Wash Vintage Light Wash" at bounding box center [747, 221] width 194 height 380
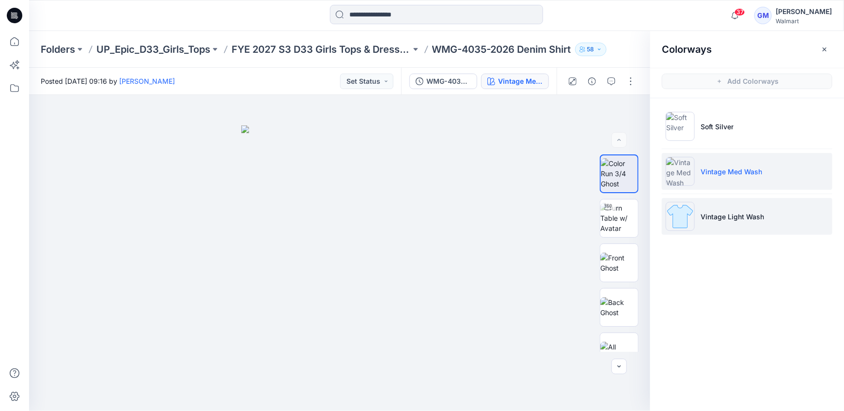
click at [737, 214] on p "Vintage Light Wash" at bounding box center [732, 217] width 63 height 10
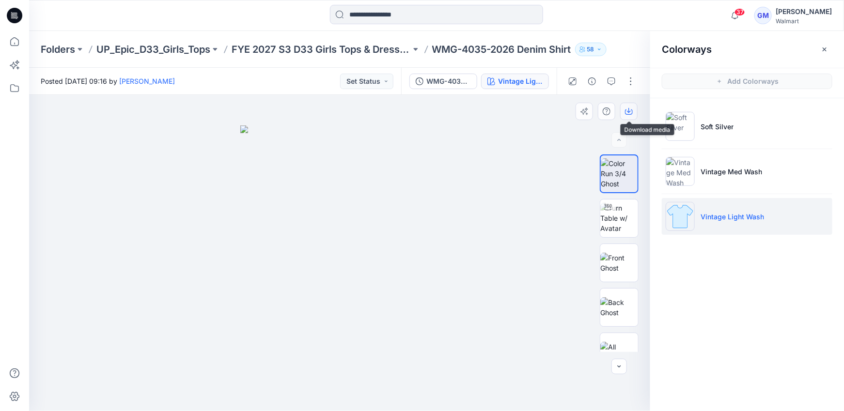
click at [626, 115] on button "button" at bounding box center [628, 111] width 17 height 17
click at [619, 211] on img at bounding box center [619, 218] width 38 height 31
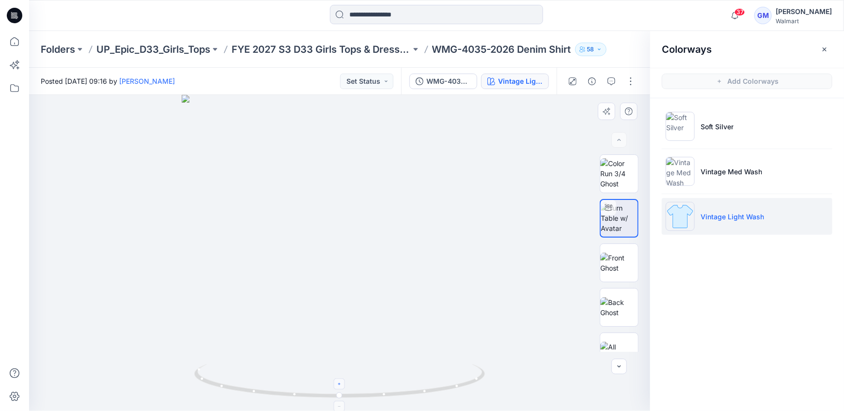
click at [344, 385] on div at bounding box center [339, 384] width 11 height 11
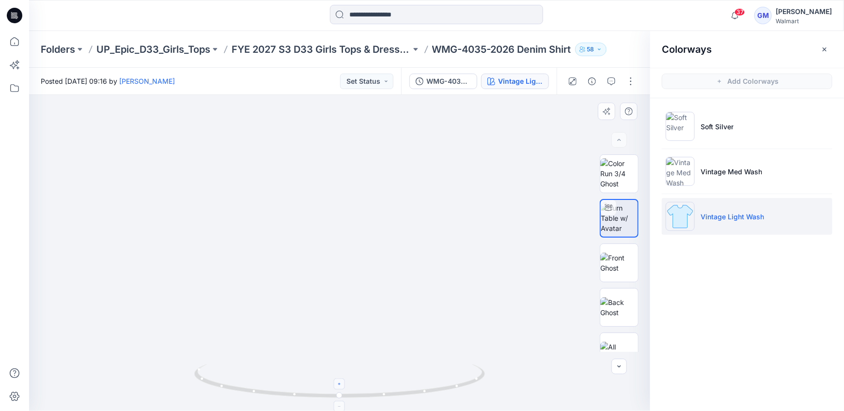
click at [344, 385] on div at bounding box center [339, 384] width 11 height 11
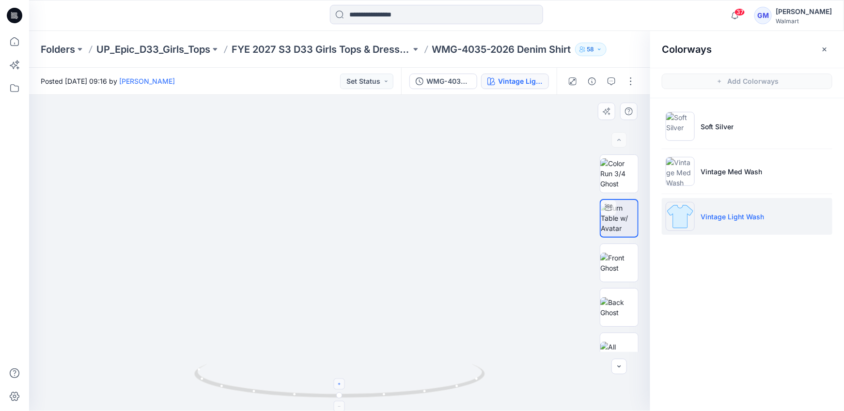
click at [344, 385] on div at bounding box center [339, 384] width 11 height 11
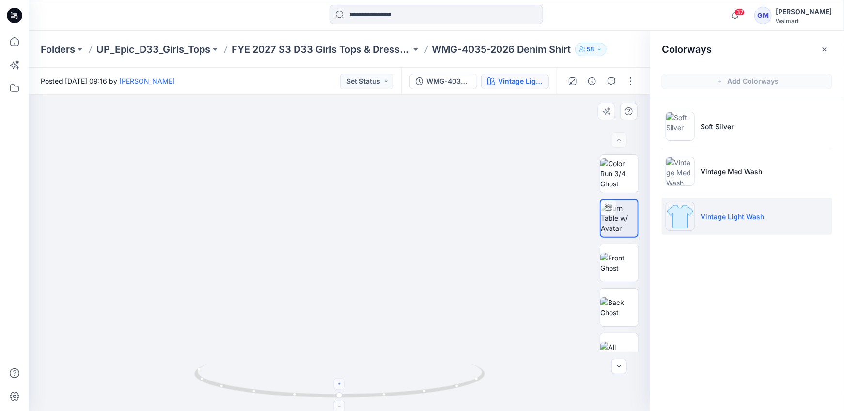
click at [344, 385] on div at bounding box center [339, 384] width 11 height 11
click at [344, 385] on foreignobject at bounding box center [339, 384] width 11 height 11
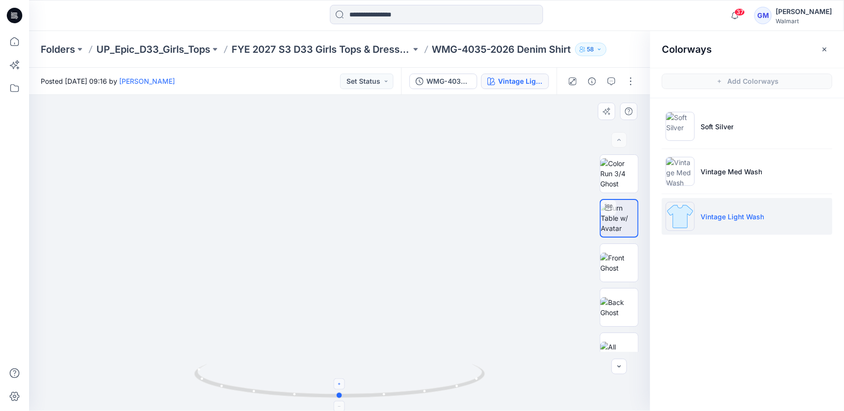
click at [344, 385] on foreignobject at bounding box center [339, 384] width 11 height 11
click at [698, 121] on li "Soft Silver" at bounding box center [747, 126] width 171 height 37
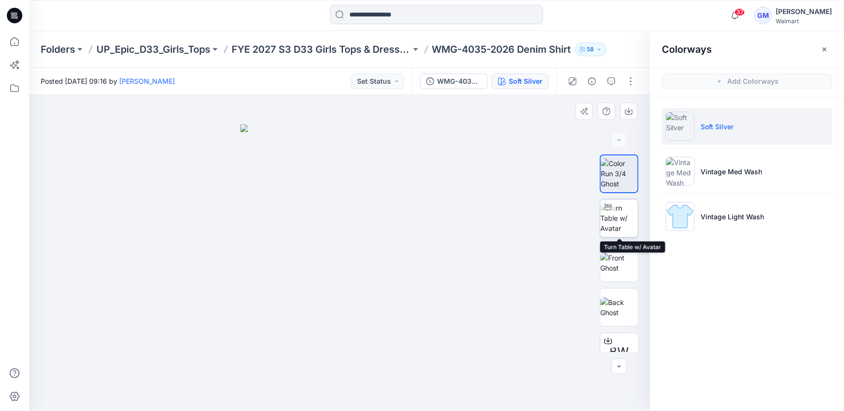
click at [613, 220] on img at bounding box center [619, 218] width 38 height 31
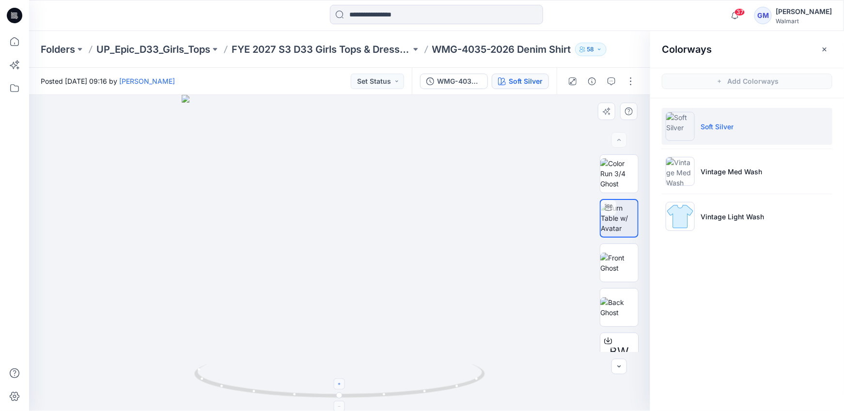
click at [344, 384] on div at bounding box center [339, 384] width 11 height 11
click at [340, 406] on icon at bounding box center [340, 407] width 6 height 6
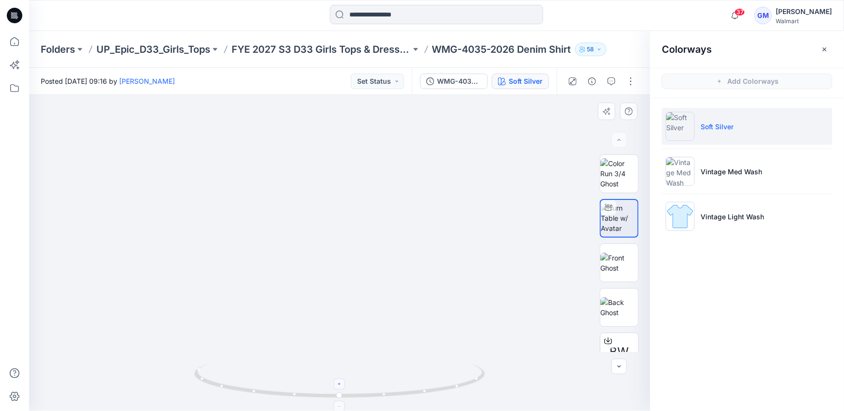
click at [340, 406] on icon at bounding box center [340, 407] width 6 height 6
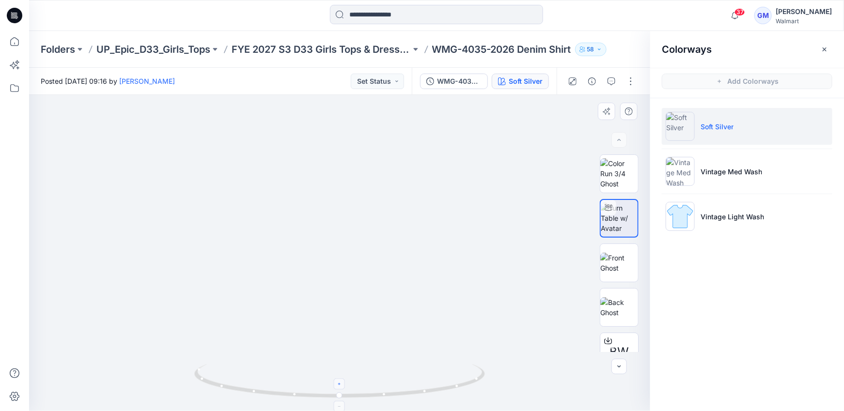
click at [340, 406] on icon at bounding box center [340, 407] width 6 height 6
click at [17, 43] on icon at bounding box center [14, 41] width 21 height 21
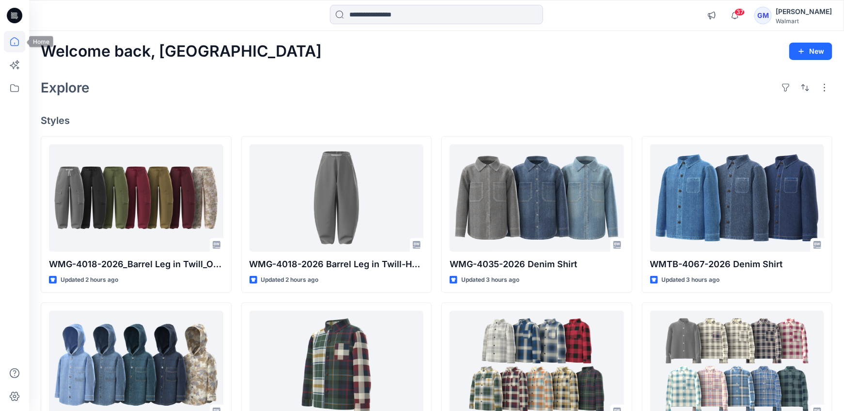
click at [11, 47] on icon at bounding box center [14, 41] width 21 height 21
click at [735, 12] on span "37" at bounding box center [740, 12] width 11 height 8
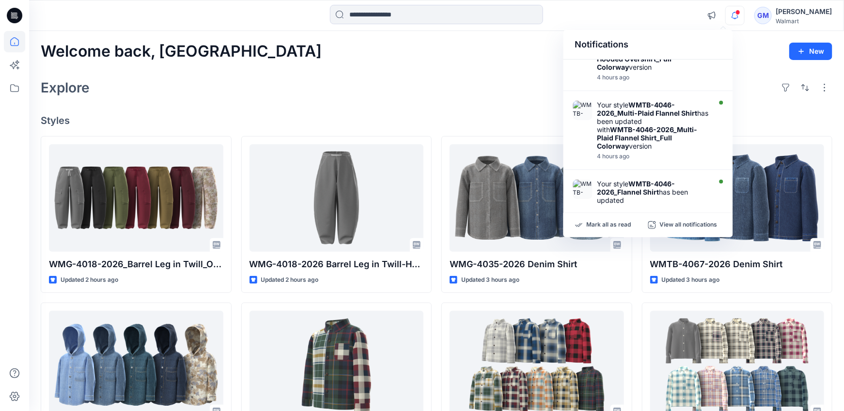
scroll to position [524, 0]
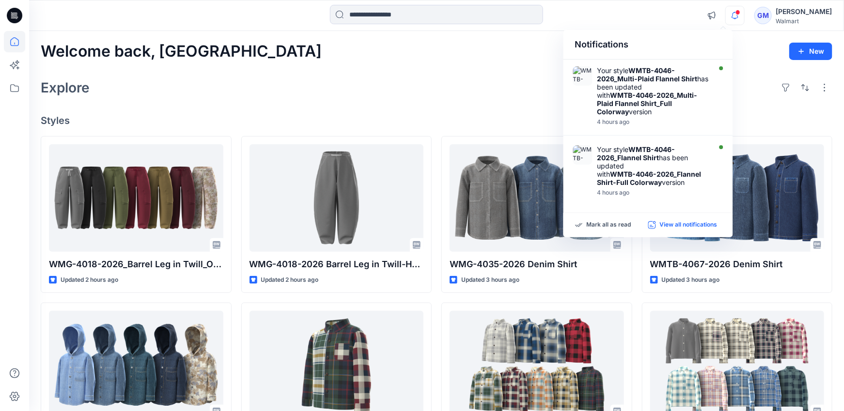
click at [663, 227] on p "View all notifications" at bounding box center [689, 225] width 58 height 9
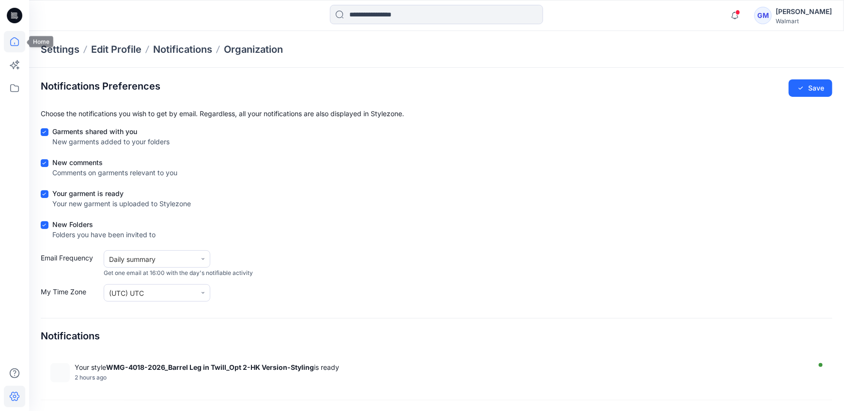
click at [16, 38] on icon at bounding box center [14, 41] width 21 height 21
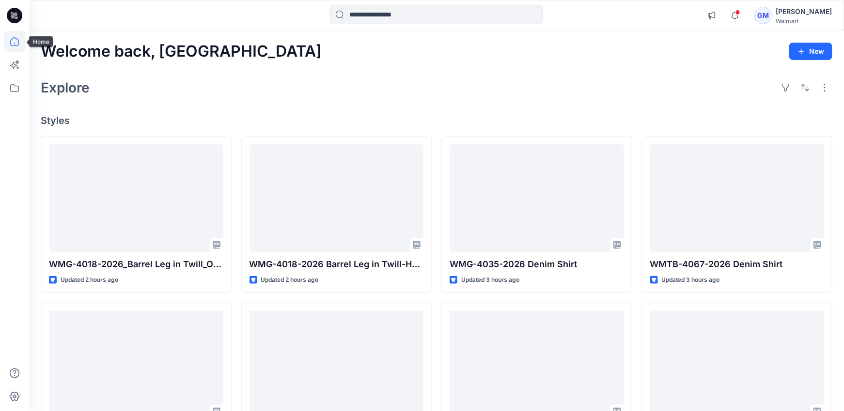
click at [16, 38] on icon at bounding box center [14, 41] width 21 height 21
